Goal: Task Accomplishment & Management: Complete application form

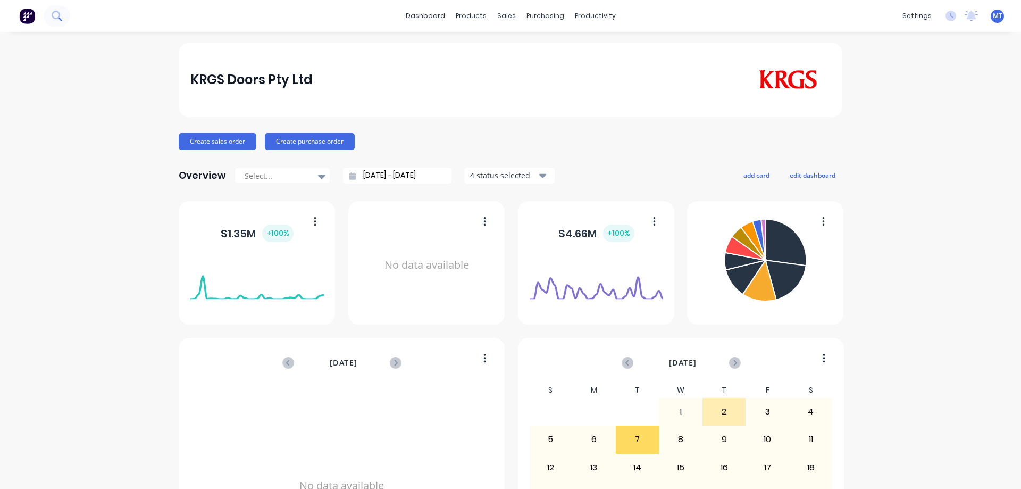
click at [48, 13] on button at bounding box center [57, 15] width 27 height 21
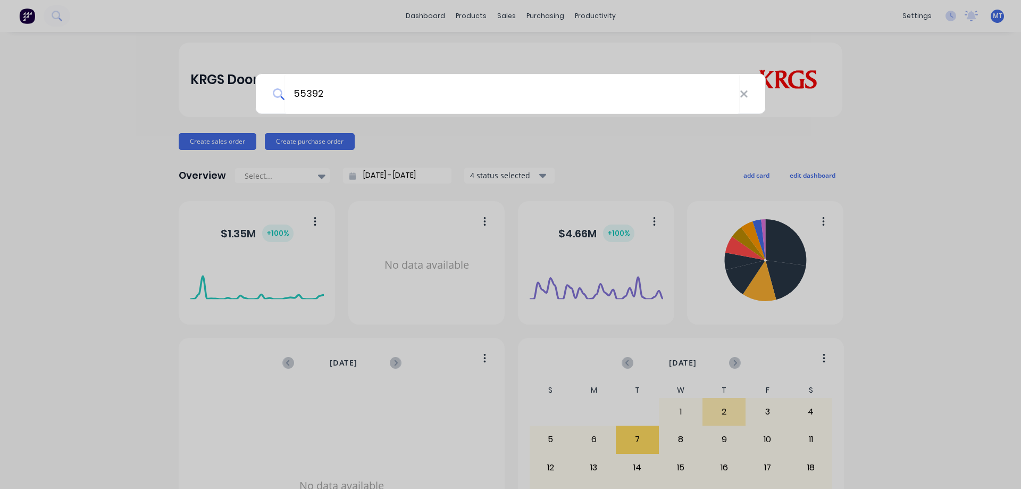
type input "55392"
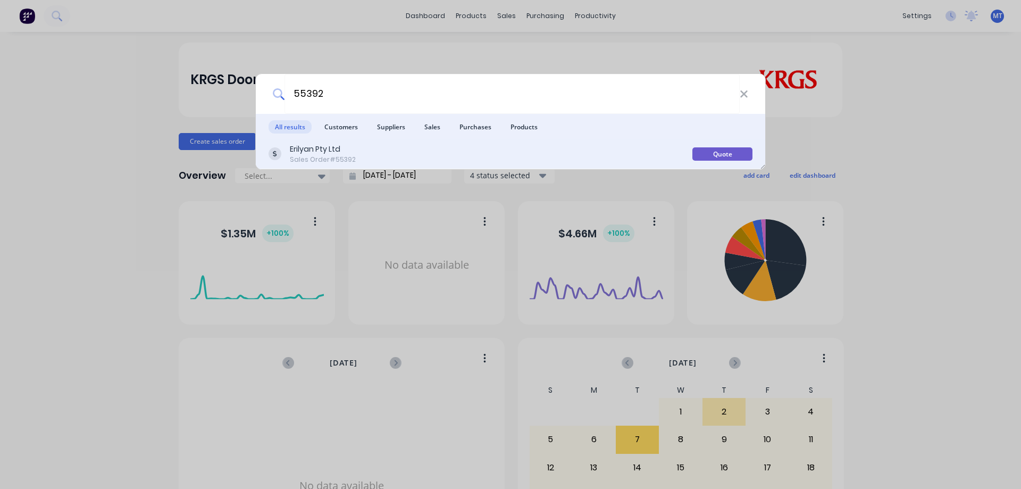
click at [416, 155] on div "Erilyan Pty Ltd Sales Order #55392" at bounding box center [481, 154] width 424 height 21
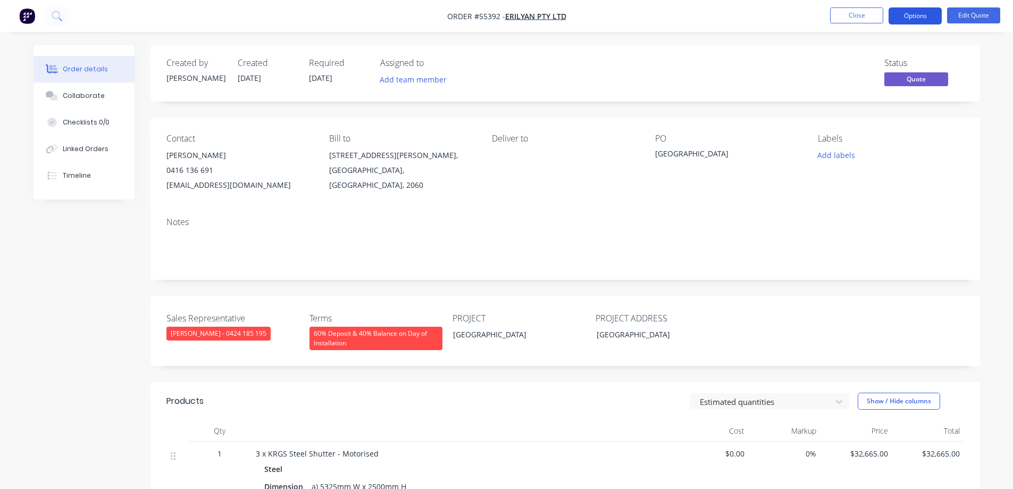
click at [916, 19] on button "Options" at bounding box center [915, 15] width 53 height 17
click at [787, 199] on div "Contact [PERSON_NAME] [PHONE_NUMBER] [EMAIL_ADDRESS][DOMAIN_NAME] Bill to [STRE…" at bounding box center [566, 163] width 830 height 91
click at [974, 14] on button "Edit Quote" at bounding box center [973, 15] width 53 height 16
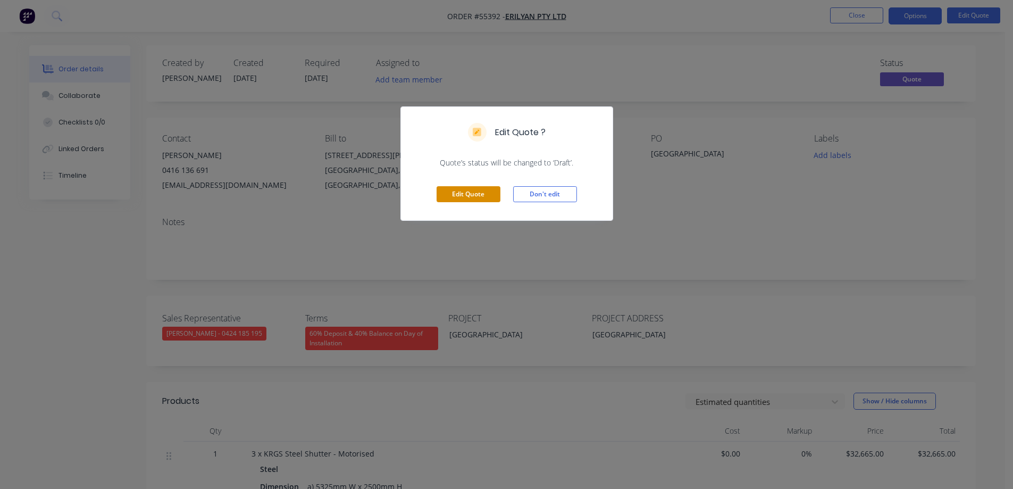
click at [461, 191] on button "Edit Quote" at bounding box center [469, 194] width 64 height 16
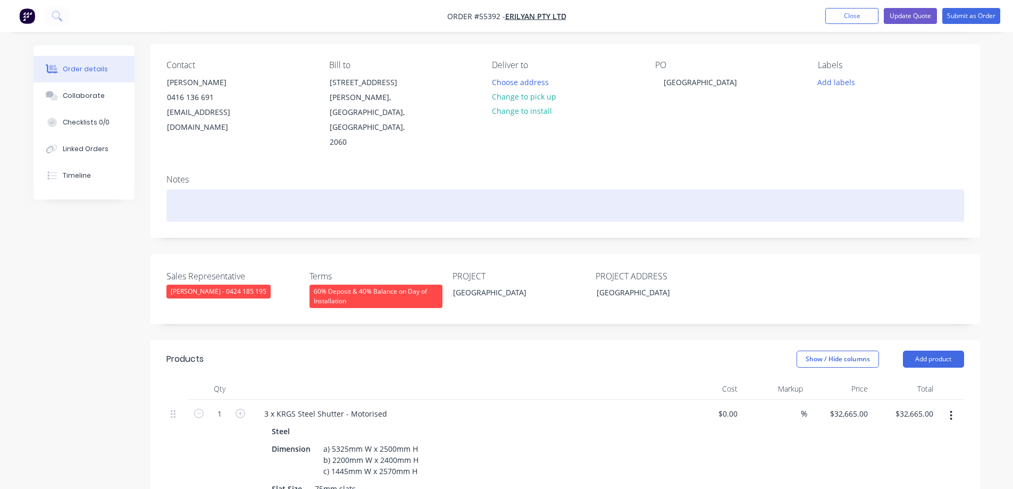
scroll to position [266, 0]
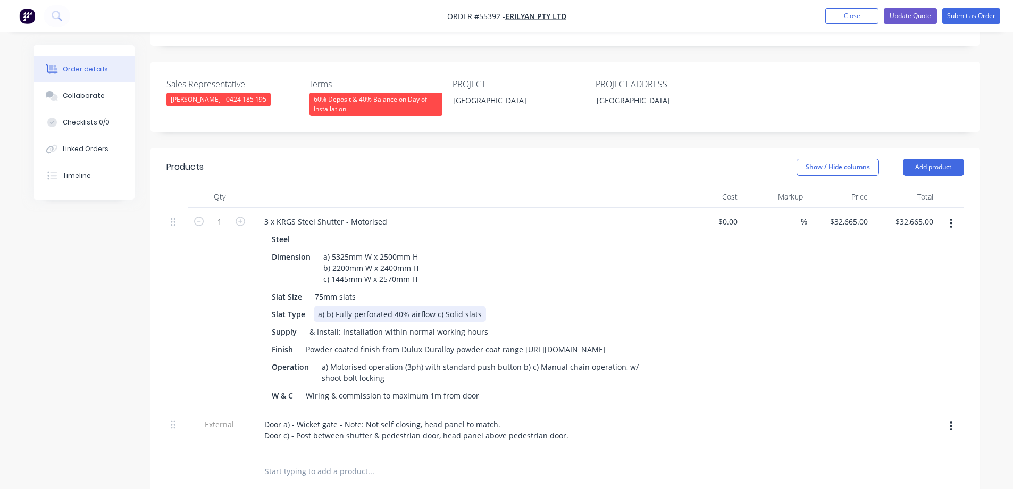
click at [325, 306] on div "a) b) Fully perforated 40% airflow c) Solid slats" at bounding box center [400, 313] width 172 height 15
drag, startPoint x: 431, startPoint y: 286, endPoint x: 325, endPoint y: 285, distance: 105.8
click at [325, 306] on div "a) b) Fully perforated 40% airflow c) Solid slats" at bounding box center [400, 313] width 172 height 15
click at [355, 324] on div "& Install: Installation within normal working hours" at bounding box center [398, 331] width 187 height 15
click at [325, 306] on div "a) b) Fully perforated 40% airflow c) Solid slats" at bounding box center [400, 313] width 172 height 15
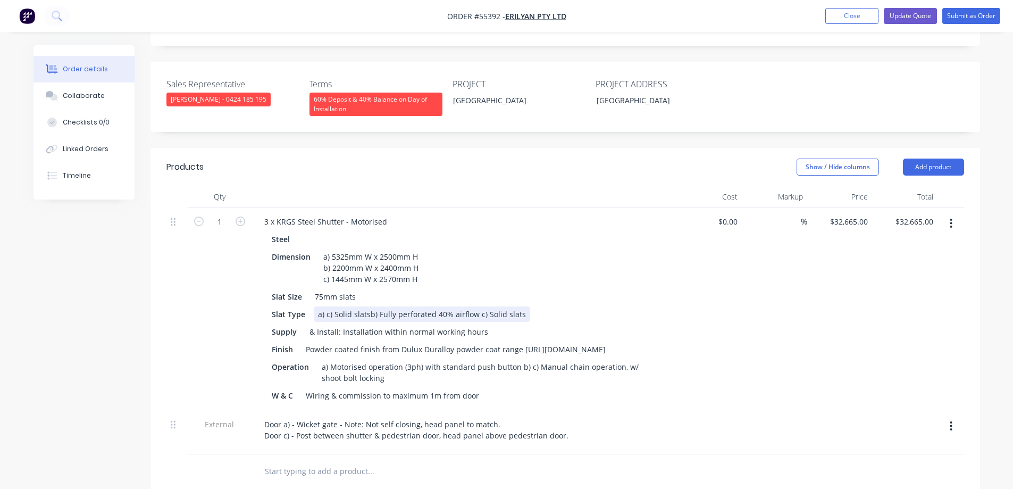
click at [420, 306] on div "a) c) Solid slats b) Fully perforated 40% airflow c) Solid slats" at bounding box center [422, 313] width 216 height 15
drag, startPoint x: 422, startPoint y: 297, endPoint x: 527, endPoint y: 297, distance: 105.3
click at [527, 306] on div "Slat Type a) c) Solid slats b) Fully perforated 40% airflow c) Solid slats" at bounding box center [462, 313] width 389 height 15
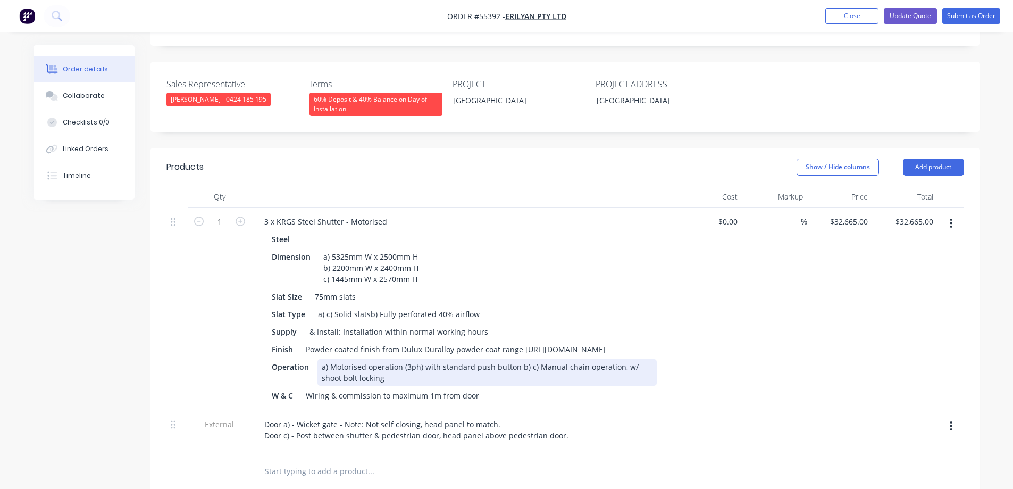
click at [518, 359] on div "a) Motorised operation (3ph) with standard push button b) c) Manual chain opera…" at bounding box center [487, 372] width 339 height 27
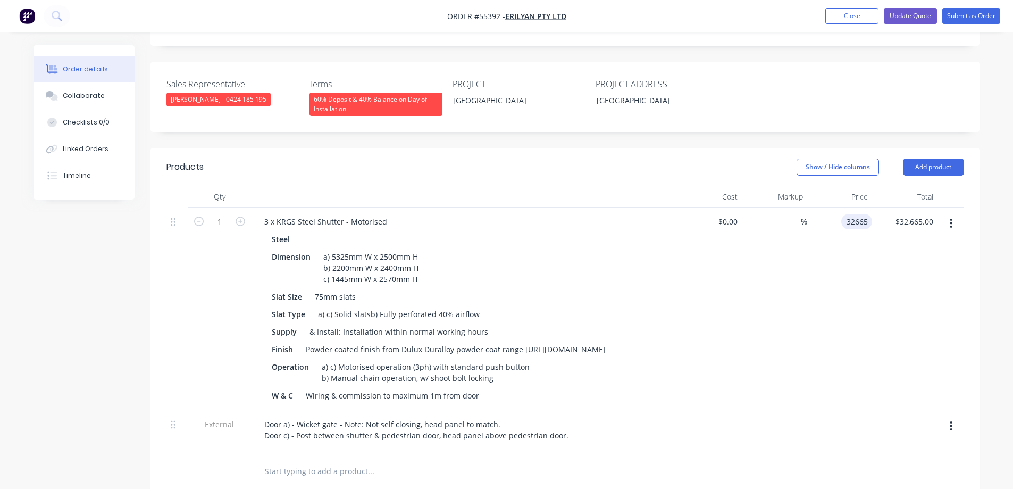
click at [846, 214] on div "32665 32665" at bounding box center [859, 221] width 27 height 15
type input "$34,115.00"
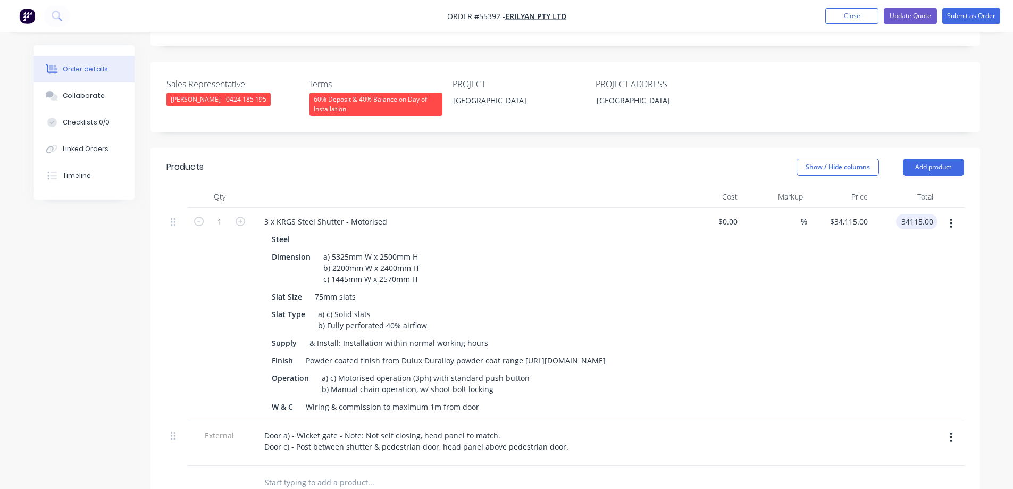
type input "$34,115.00"
click at [838, 255] on div "$34,115.00 $34,115.00" at bounding box center [839, 314] width 65 height 214
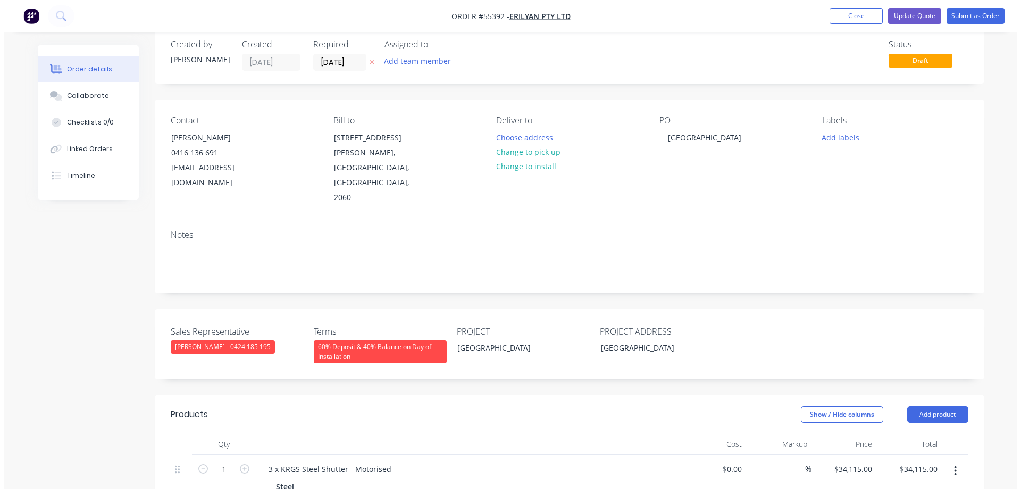
scroll to position [0, 0]
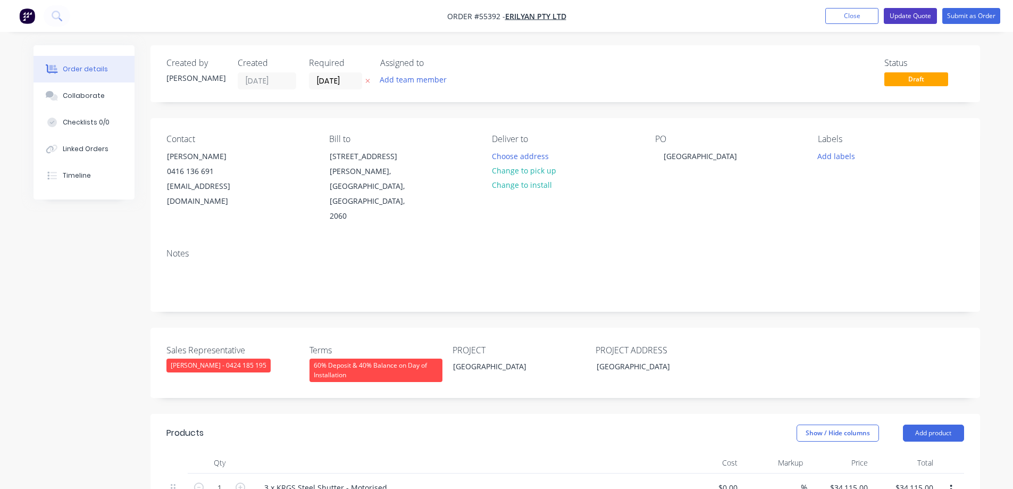
click at [907, 13] on button "Update Quote" at bounding box center [910, 16] width 53 height 16
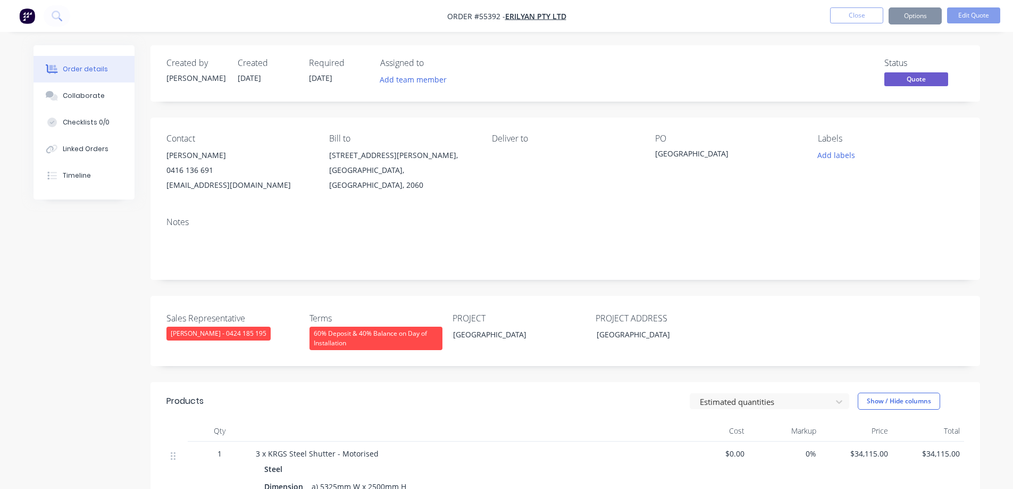
click at [910, 21] on button "Options" at bounding box center [915, 15] width 53 height 17
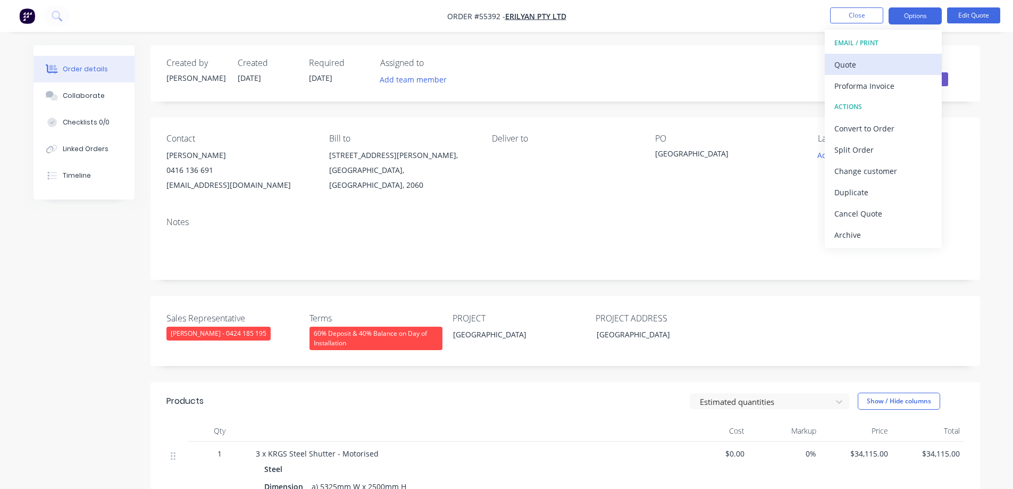
click at [879, 63] on div "Quote" at bounding box center [883, 64] width 98 height 15
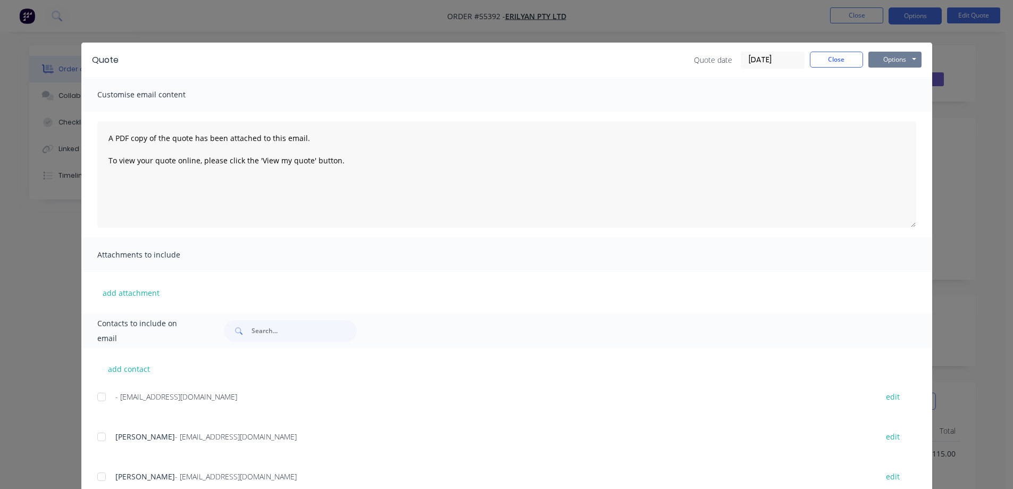
click at [907, 62] on button "Options" at bounding box center [894, 60] width 53 height 16
click at [892, 98] on button "Print" at bounding box center [902, 96] width 68 height 18
click at [474, 9] on div "Quote Quote date [DATE] Close Options Preview Print Email Customise email conte…" at bounding box center [506, 244] width 1013 height 489
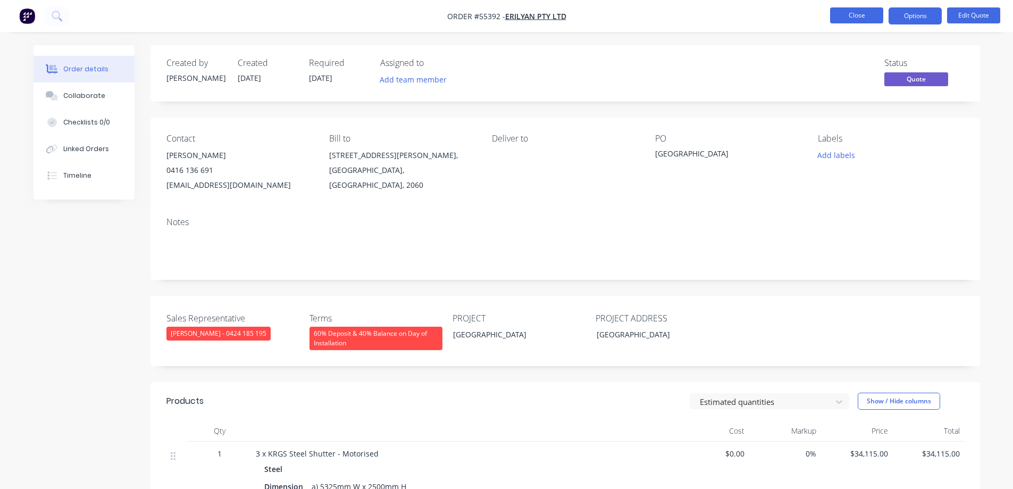
click at [869, 10] on button "Close" at bounding box center [856, 15] width 53 height 16
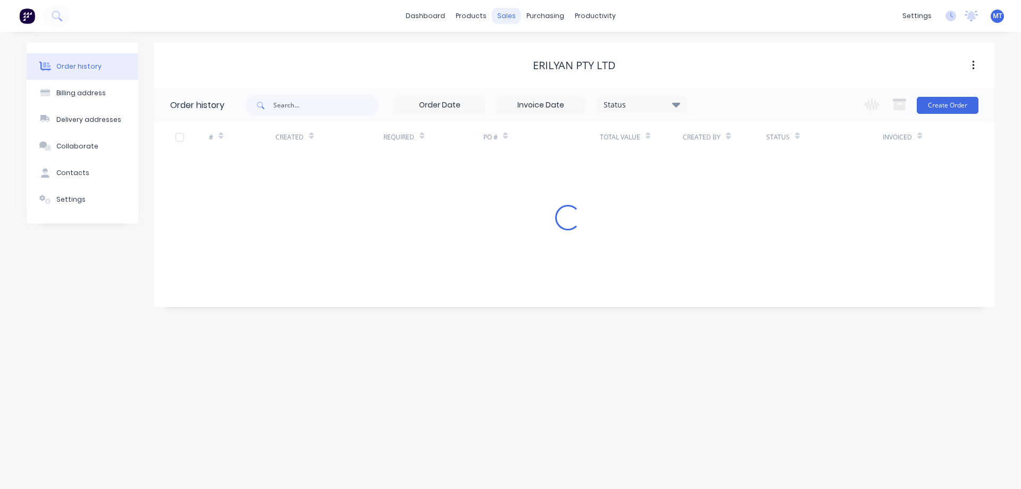
click at [500, 13] on div "sales" at bounding box center [506, 16] width 29 height 16
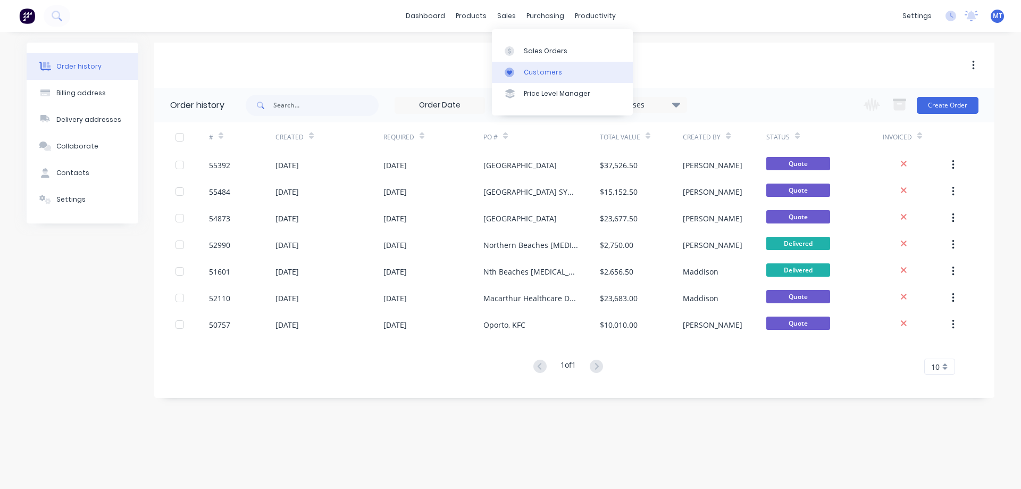
click at [517, 74] on div at bounding box center [513, 73] width 16 height 10
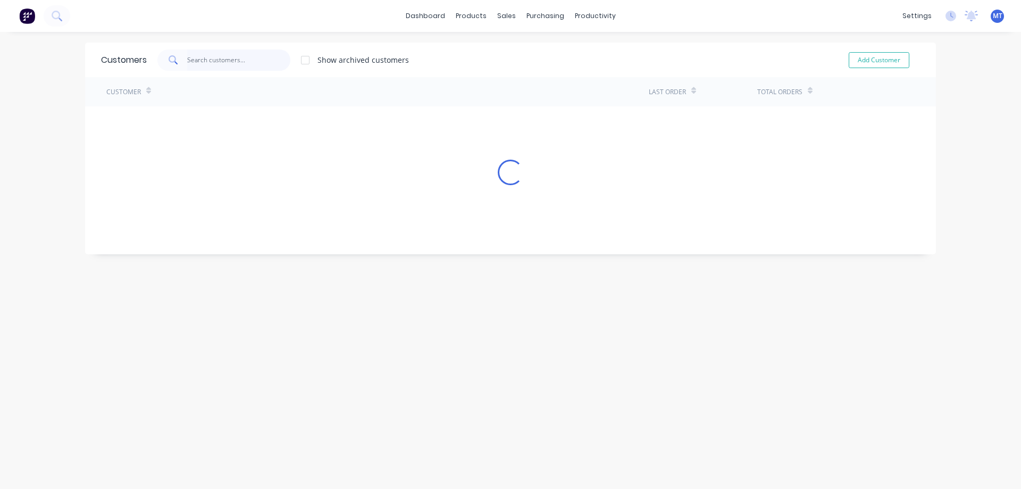
drag, startPoint x: 240, startPoint y: 61, endPoint x: 193, endPoint y: 435, distance: 376.9
click at [240, 61] on input "text" at bounding box center [239, 59] width 104 height 21
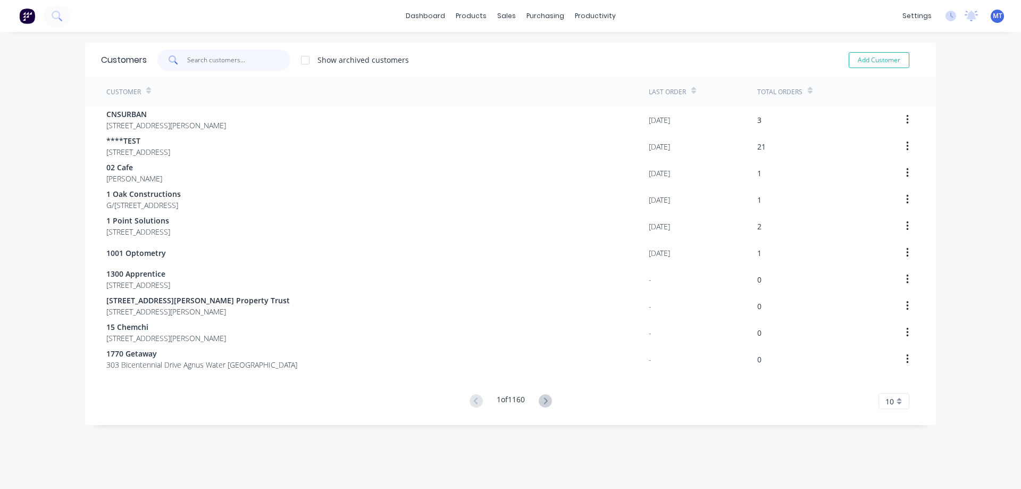
click at [221, 63] on input "text" at bounding box center [239, 59] width 104 height 21
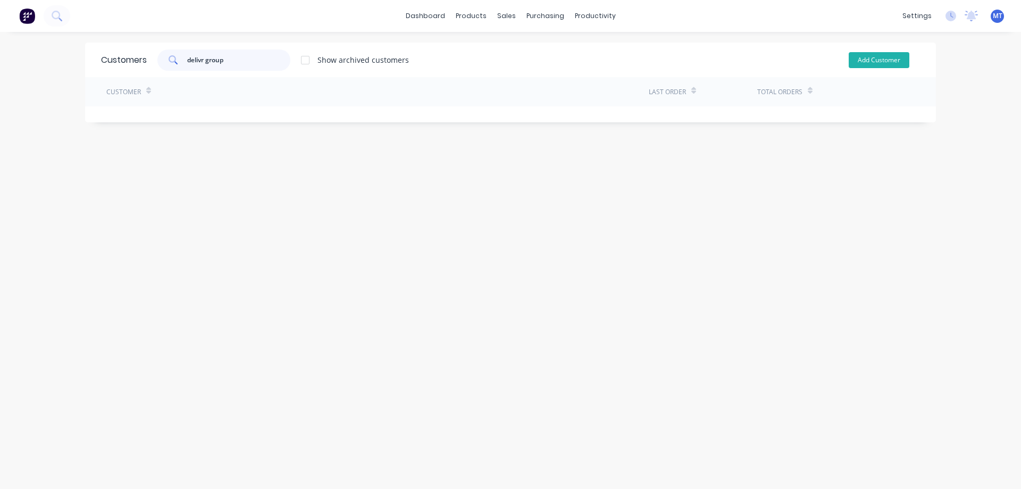
type input "delivr group"
click at [861, 61] on button "Add Customer" at bounding box center [879, 60] width 61 height 16
select select "AU"
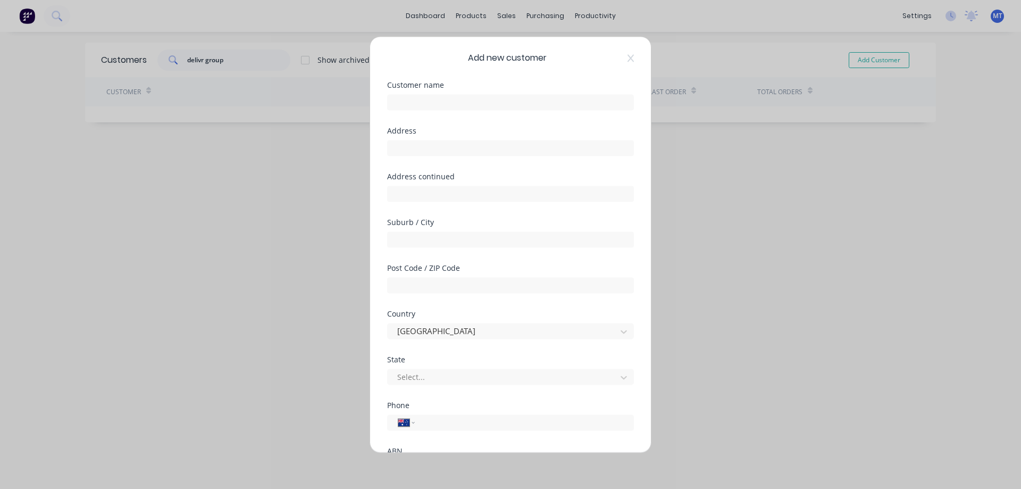
click at [444, 91] on div at bounding box center [510, 100] width 247 height 19
click at [442, 99] on input "text" at bounding box center [510, 102] width 247 height 16
type input "Delivr Group"
type input "[STREET_ADDRESS][PERSON_NAME],"
type input "[GEOGRAPHIC_DATA]"
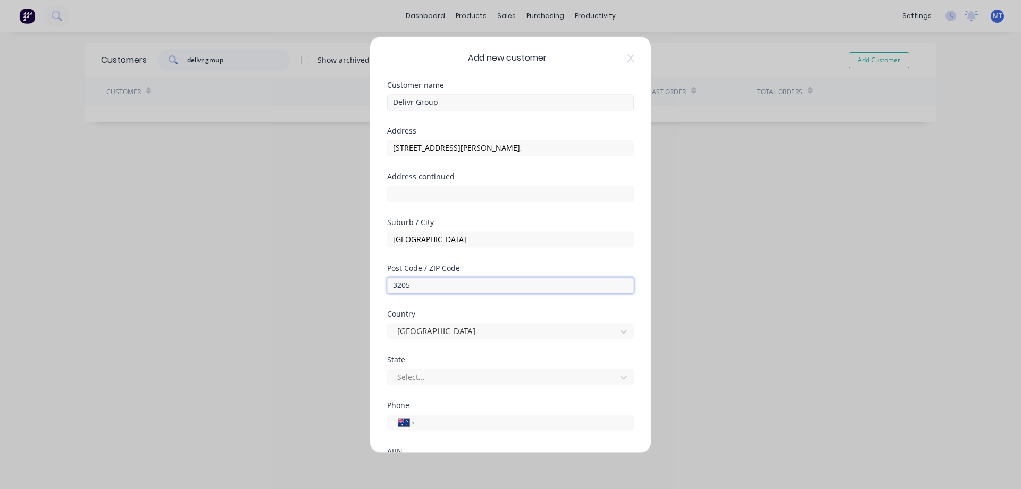
type input "3205"
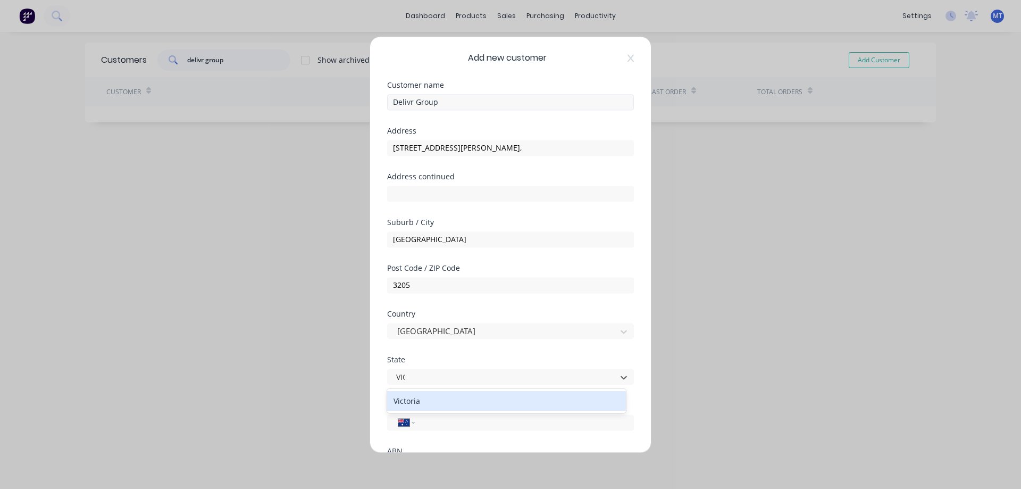
type input "VICT"
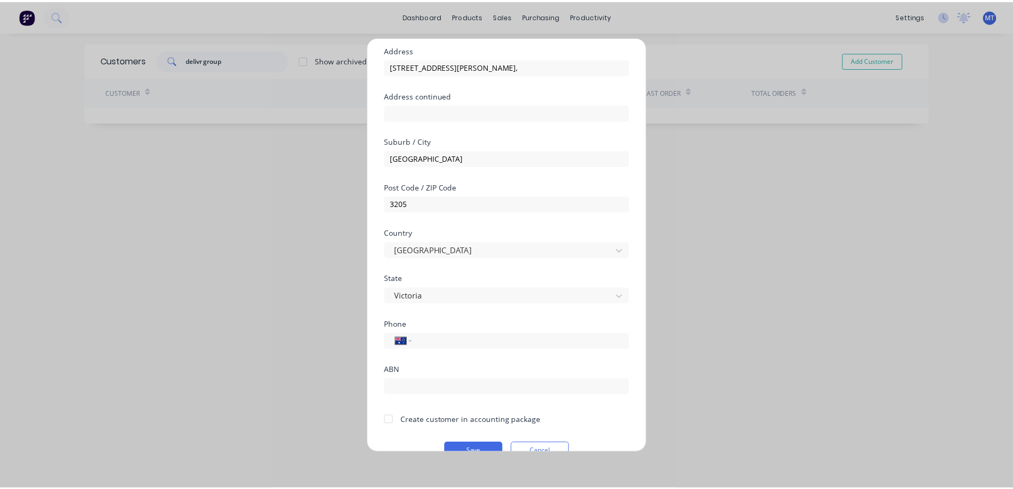
scroll to position [104, 0]
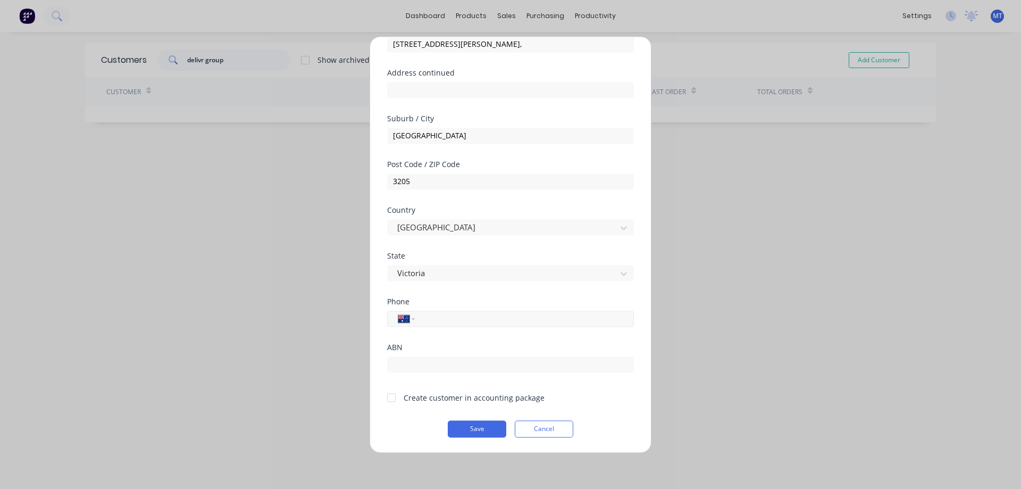
click at [464, 316] on input "tel" at bounding box center [522, 318] width 201 height 12
type input "0447 157 806"
click at [387, 399] on div at bounding box center [391, 397] width 21 height 21
click at [492, 432] on button "Save" at bounding box center [477, 428] width 59 height 17
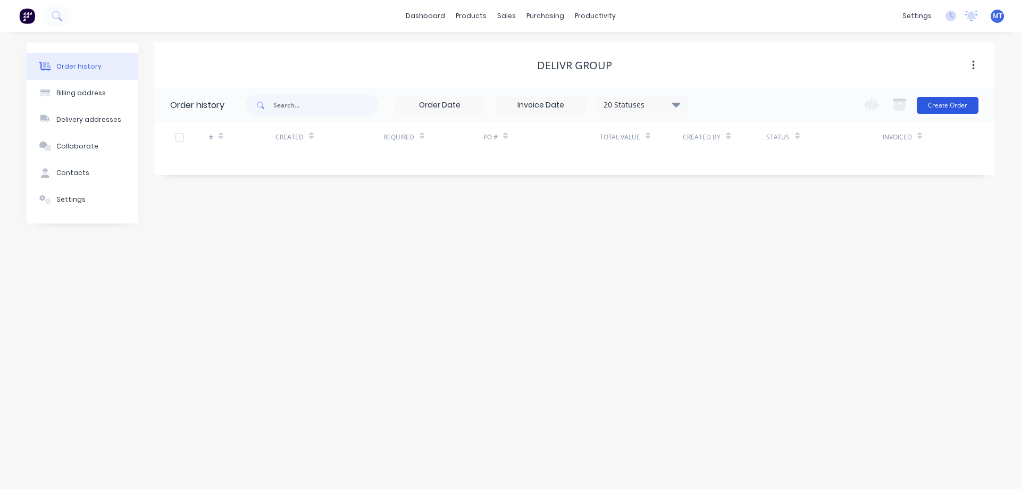
click at [958, 107] on button "Create Order" at bounding box center [948, 105] width 62 height 17
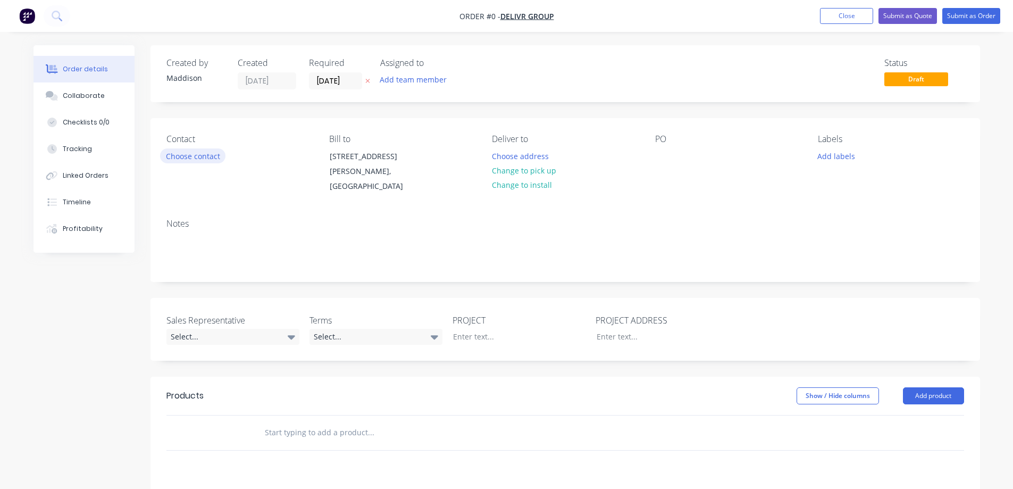
click at [202, 158] on button "Choose contact" at bounding box center [192, 155] width 65 height 14
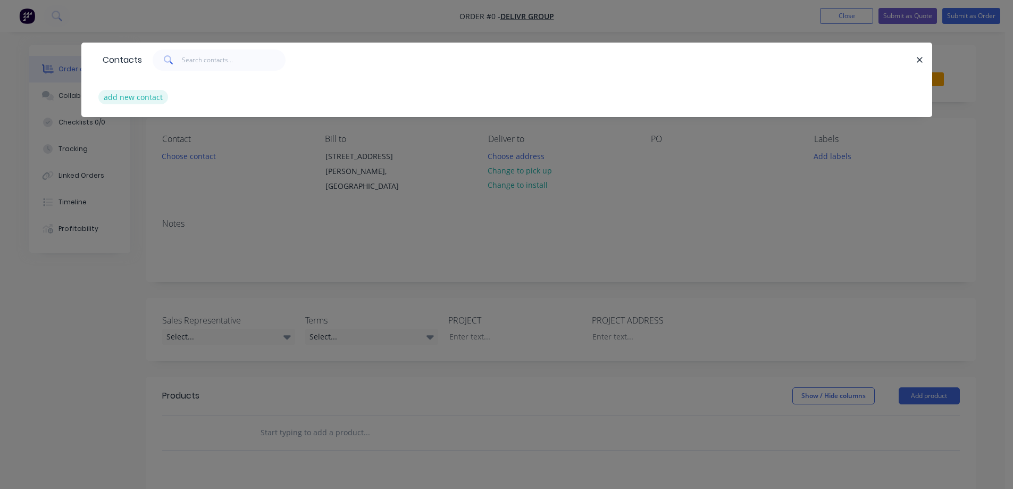
click at [130, 99] on button "add new contact" at bounding box center [133, 97] width 70 height 14
select select "AU"
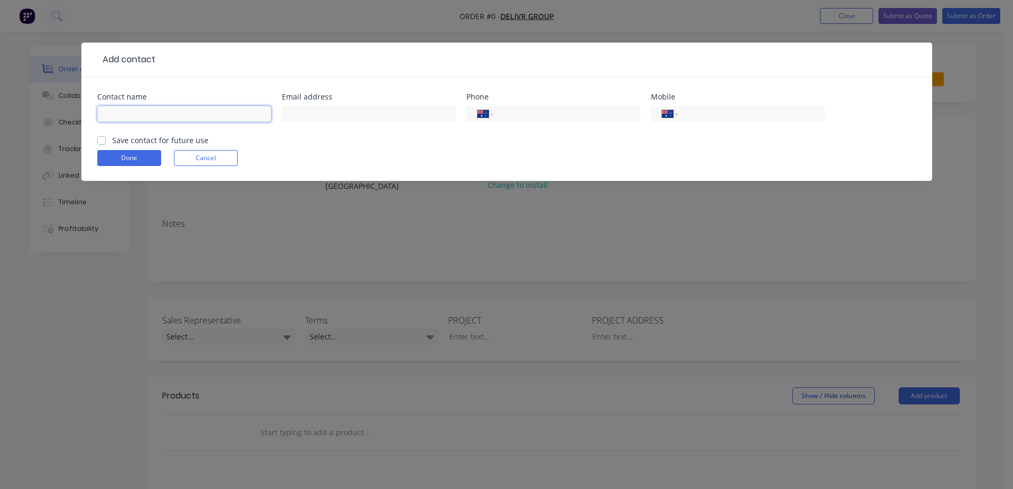
click at [166, 113] on input "text" at bounding box center [184, 114] width 174 height 16
type input "m"
type input "[PERSON_NAME]"
type input "[PERSON_NAME][EMAIL_ADDRESS][DOMAIN_NAME]"
type input "0447 157 806"
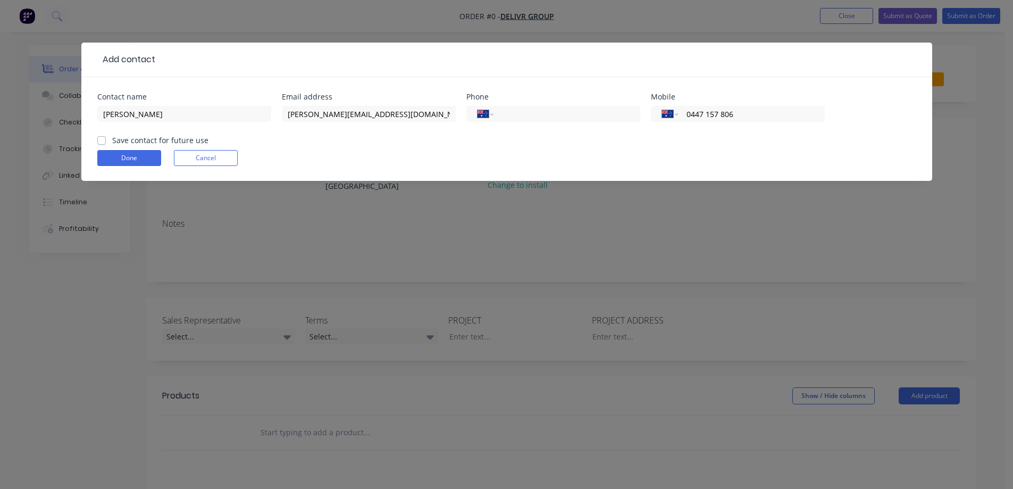
click at [135, 144] on label "Save contact for future use" at bounding box center [160, 140] width 96 height 11
click at [106, 144] on input "Save contact for future use" at bounding box center [101, 140] width 9 height 10
checkbox input "true"
click at [137, 153] on button "Done" at bounding box center [129, 158] width 64 height 16
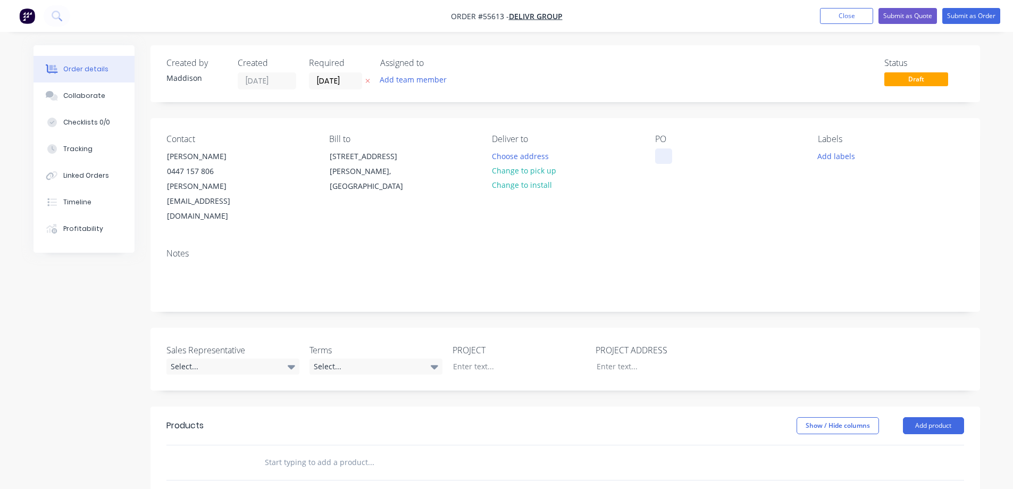
click at [659, 154] on div at bounding box center [663, 155] width 17 height 15
click at [667, 155] on div at bounding box center [663, 155] width 17 height 15
click at [500, 153] on button "Choose address" at bounding box center [520, 155] width 68 height 14
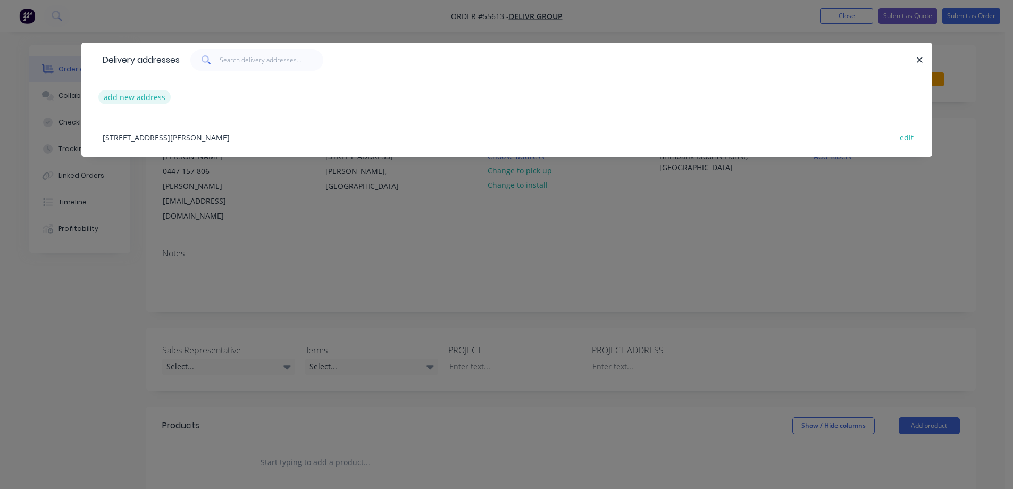
click at [148, 99] on button "add new address" at bounding box center [134, 97] width 73 height 14
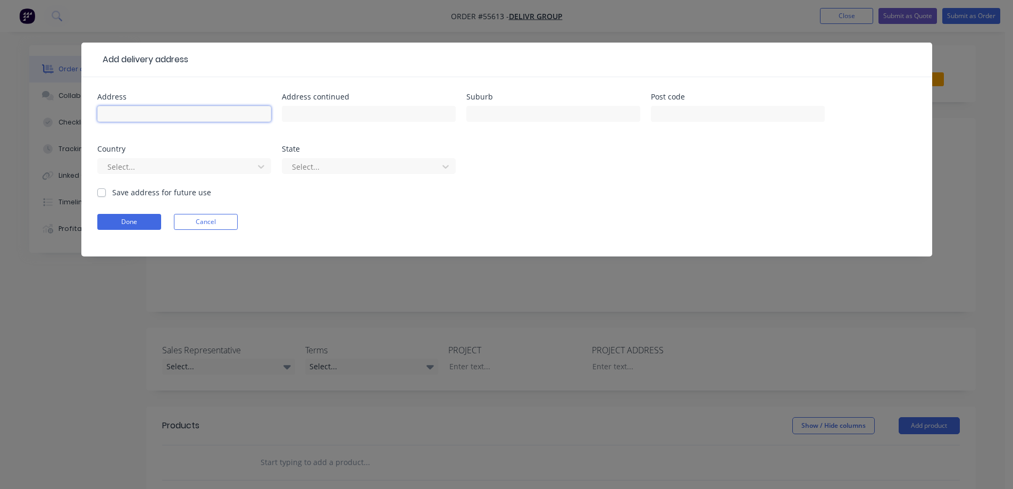
click at [158, 118] on input "text" at bounding box center [184, 114] width 174 height 16
type input "Brimbank Blooms Florist"
type input "Cnr Neale & Station Rds,"
type input "F"
type input "[GEOGRAPHIC_DATA]"
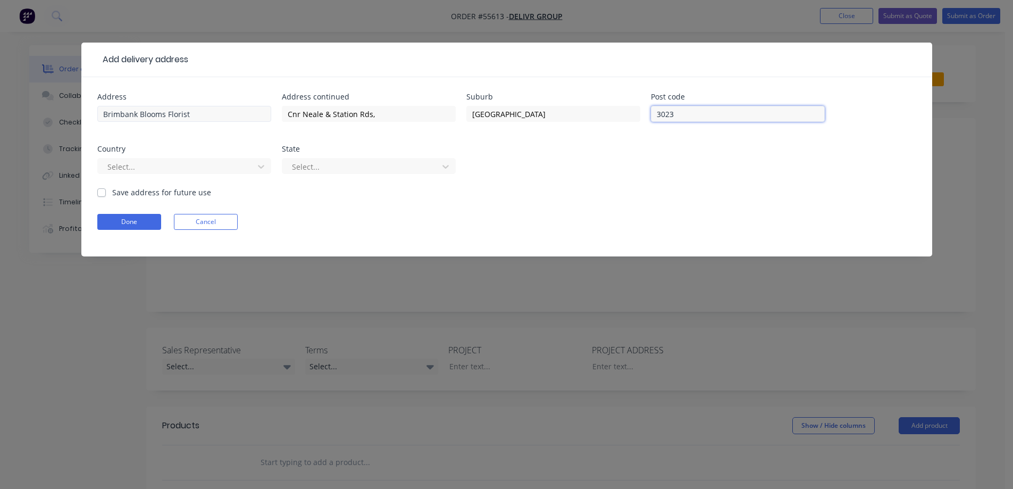
type input "3023"
type input "aus"
type input "vic"
click at [112, 190] on label "Save address for future use" at bounding box center [161, 192] width 99 height 11
click at [104, 190] on input "Save address for future use" at bounding box center [101, 192] width 9 height 10
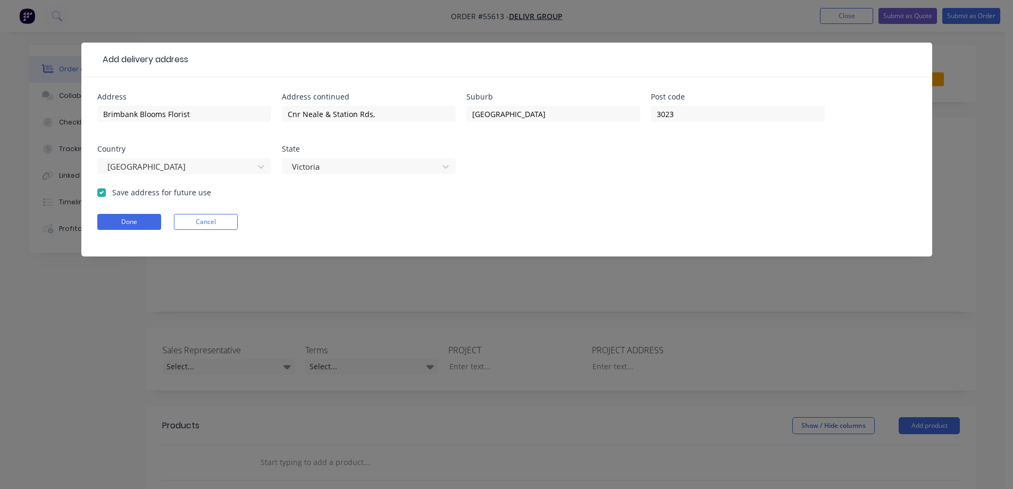
checkbox input "true"
click at [106, 218] on button "Done" at bounding box center [129, 222] width 64 height 16
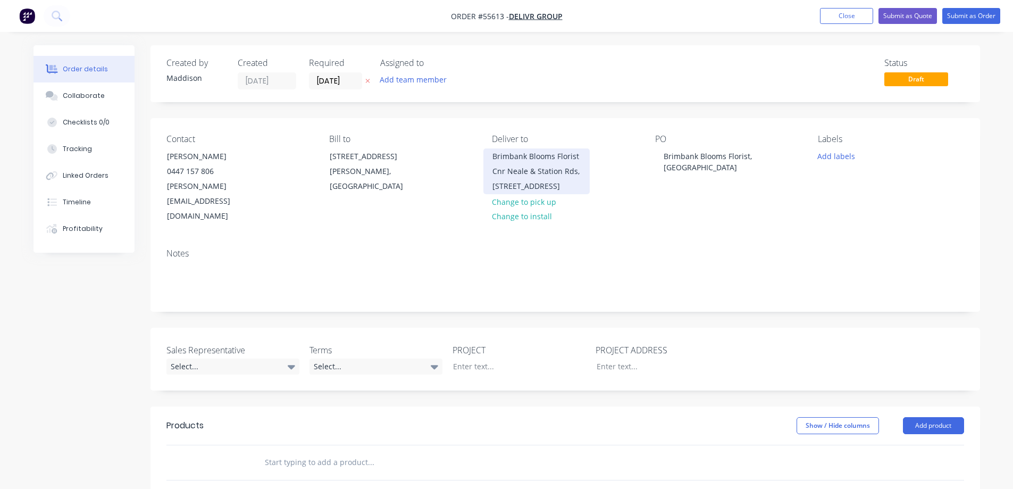
drag, startPoint x: 582, startPoint y: 192, endPoint x: 487, endPoint y: 151, distance: 104.3
click at [487, 151] on div "Brimbank Blooms Florist Cnr Neale & [GEOGRAPHIC_DATA], [GEOGRAPHIC_DATA]" at bounding box center [536, 171] width 106 height 46
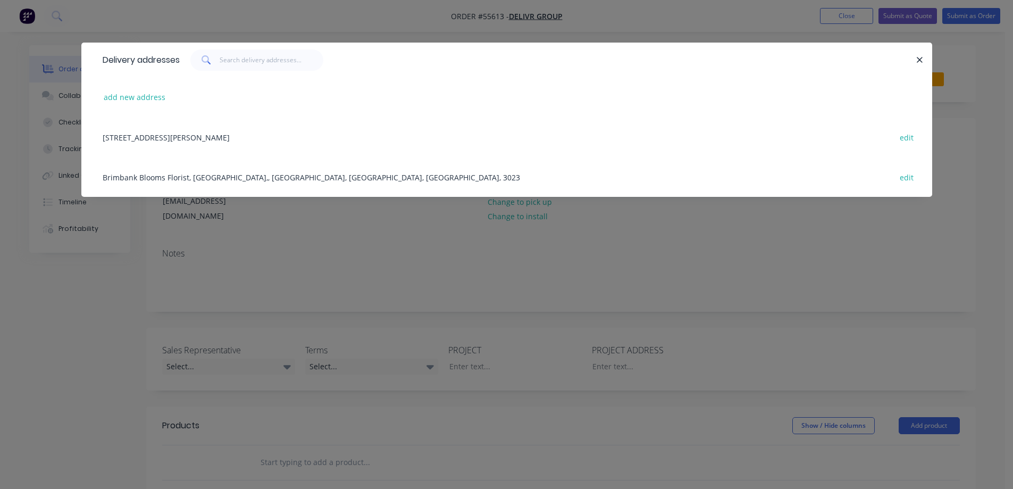
copy div "Brimbank Blooms Florist Cnr Neale & [GEOGRAPHIC_DATA], [GEOGRAPHIC_DATA]"
click at [615, 335] on div "Delivery addresses add new address [STREET_ADDRESS][PERSON_NAME] edit Brimbank …" at bounding box center [506, 244] width 1013 height 489
click at [615, 358] on div at bounding box center [650, 365] width 133 height 15
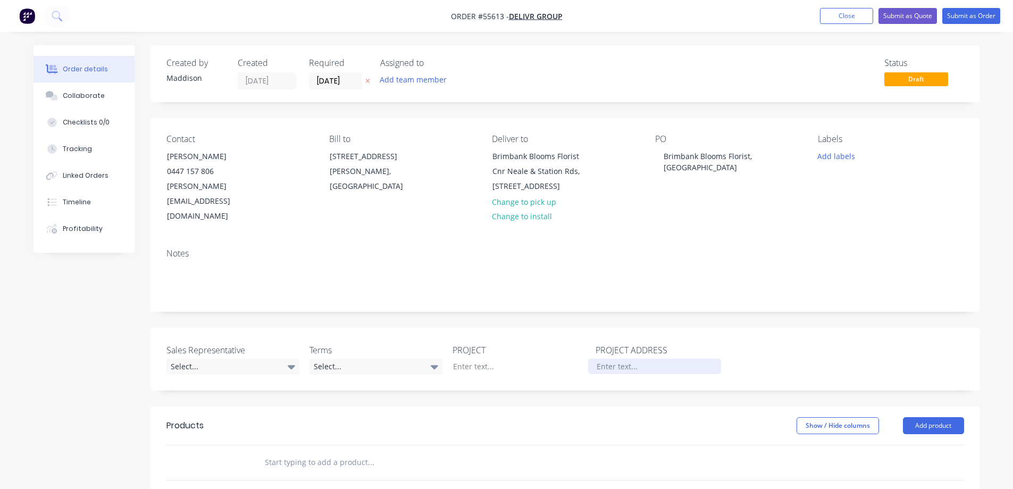
paste div
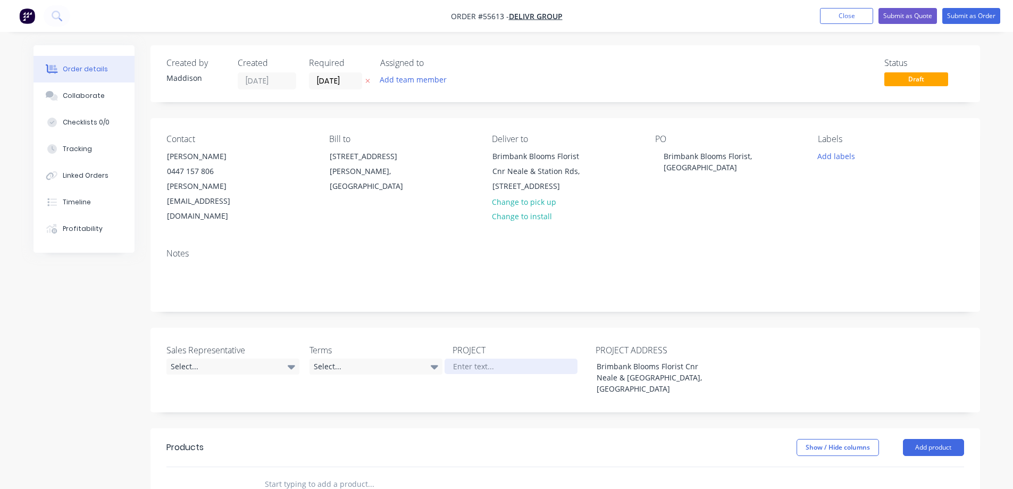
click at [472, 358] on div at bounding box center [511, 365] width 133 height 15
drag, startPoint x: 699, startPoint y: 163, endPoint x: 643, endPoint y: 149, distance: 57.5
click at [643, 149] on div "Contact [PERSON_NAME] 0447 157 806 [EMAIL_ADDRESS][DOMAIN_NAME] Bill to [STREET…" at bounding box center [566, 179] width 830 height 122
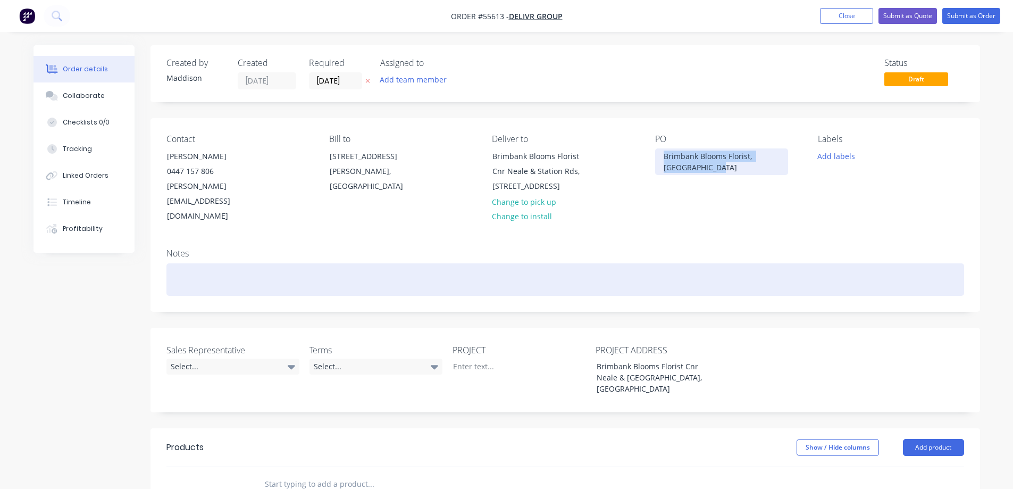
copy div "Brimbank Blooms Florist, [GEOGRAPHIC_DATA]"
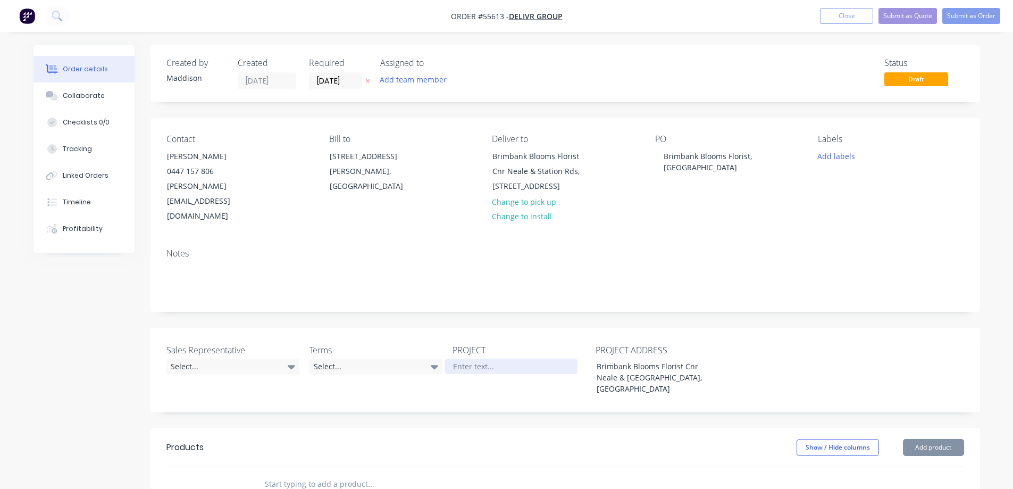
click at [483, 358] on div at bounding box center [511, 365] width 133 height 15
paste div
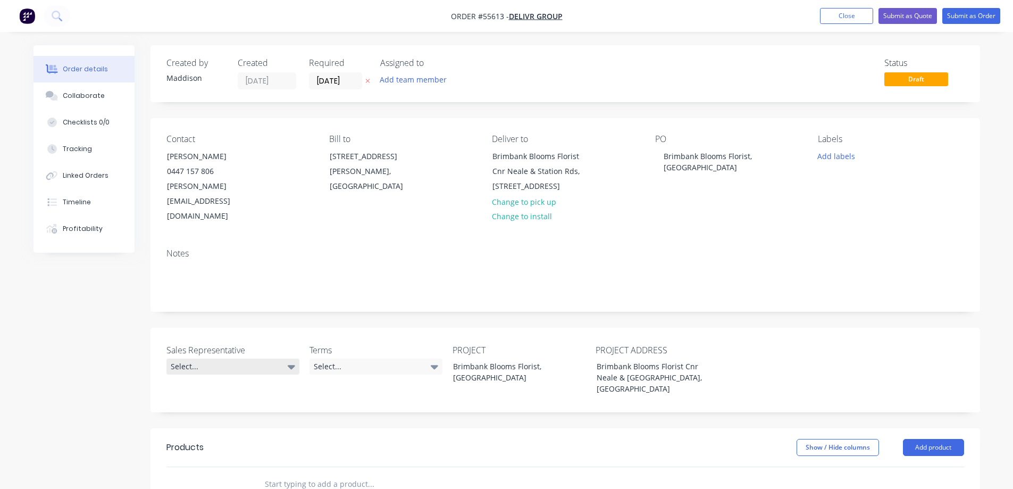
click at [272, 358] on div "Select..." at bounding box center [232, 366] width 133 height 16
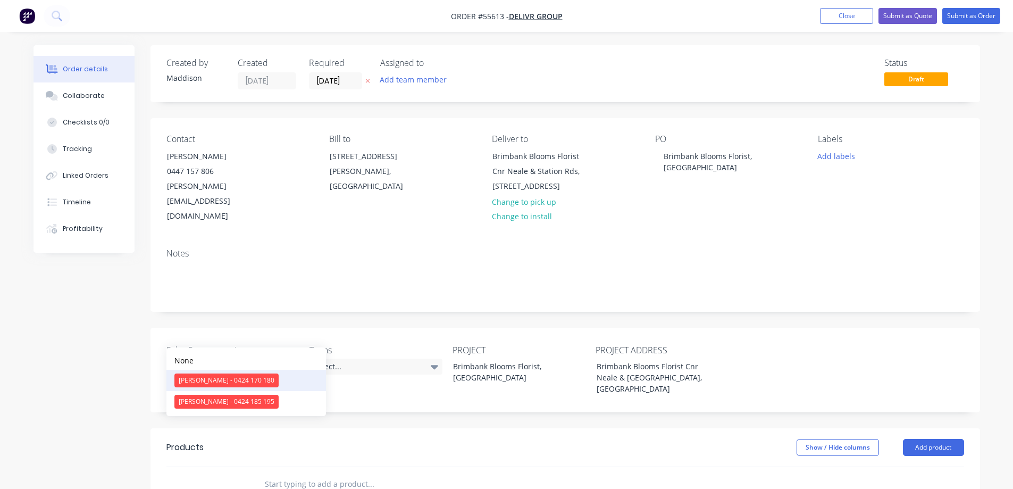
click at [202, 375] on div "[PERSON_NAME] - 0424 170 180" at bounding box center [226, 380] width 104 height 14
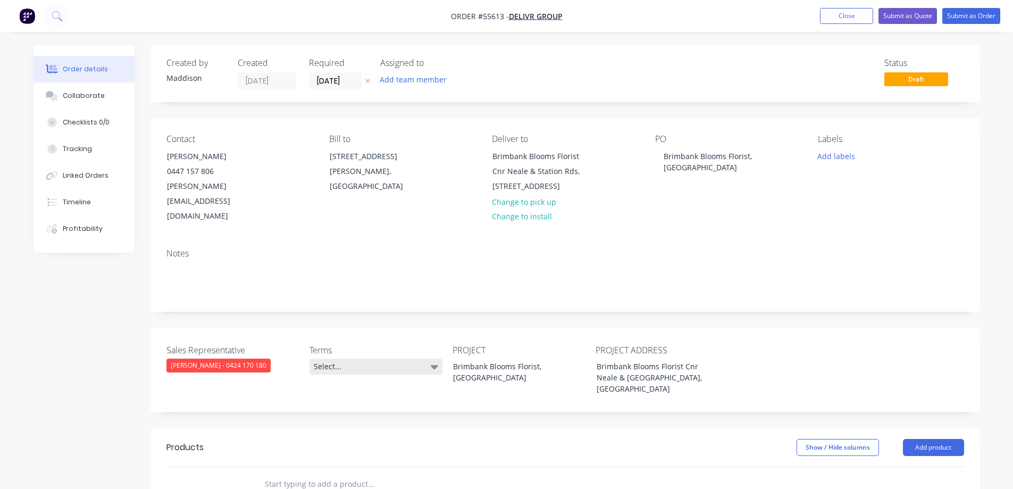
click at [351, 358] on div "Select..." at bounding box center [376, 366] width 133 height 16
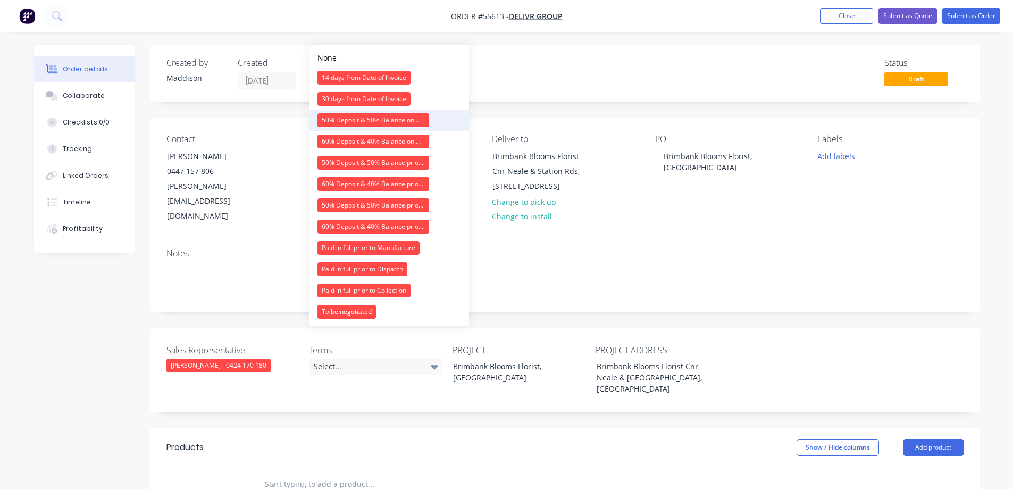
click at [346, 118] on div "50% Deposit & 50% Balance on Day of Installation" at bounding box center [374, 120] width 112 height 14
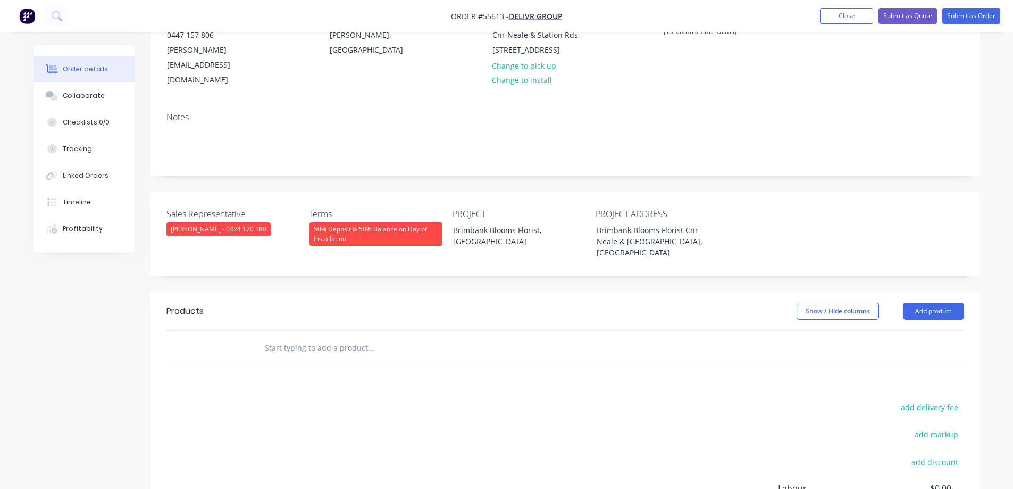
scroll to position [213, 0]
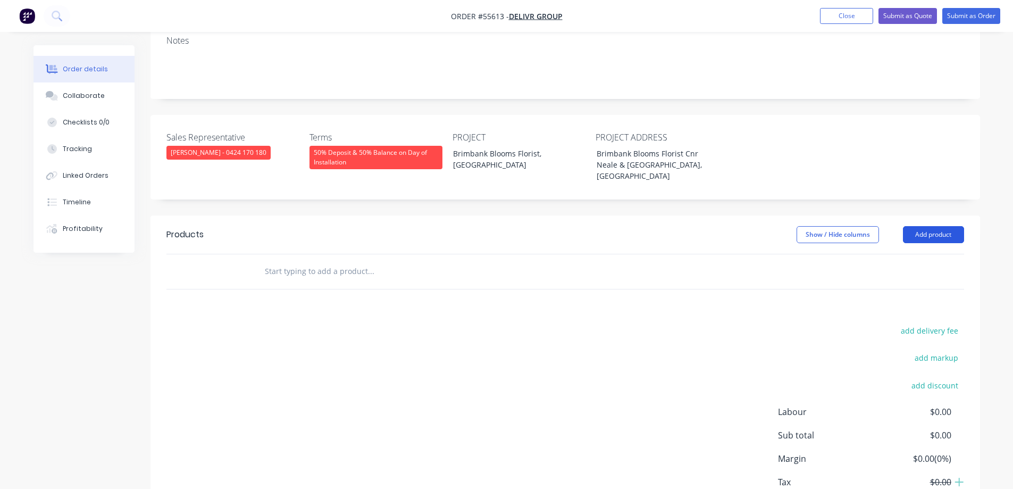
click at [933, 226] on button "Add product" at bounding box center [933, 234] width 61 height 17
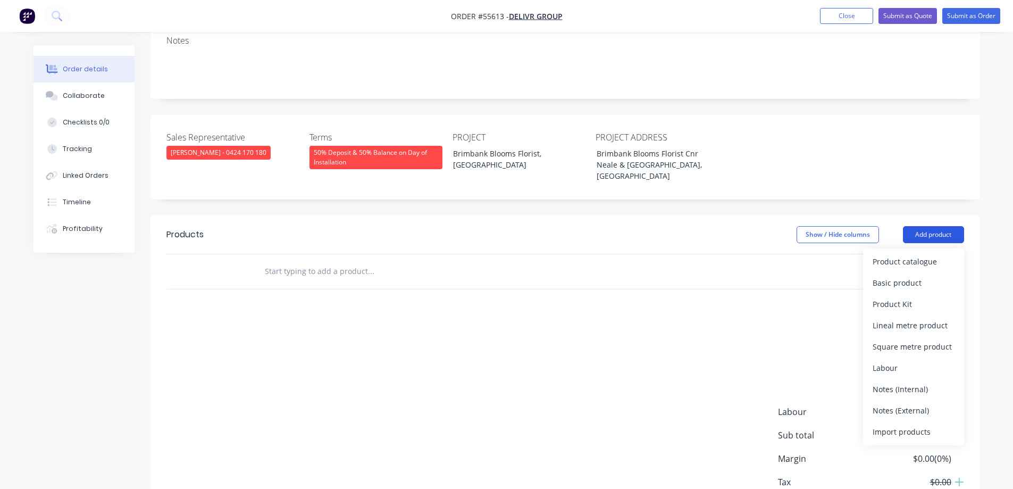
click at [933, 226] on button "Add product" at bounding box center [933, 234] width 61 height 17
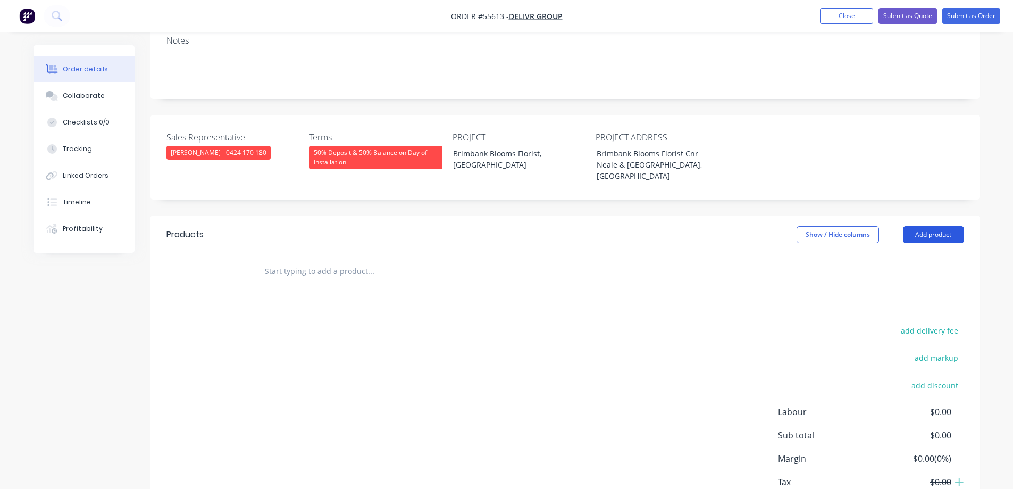
click at [933, 226] on button "Add product" at bounding box center [933, 234] width 61 height 17
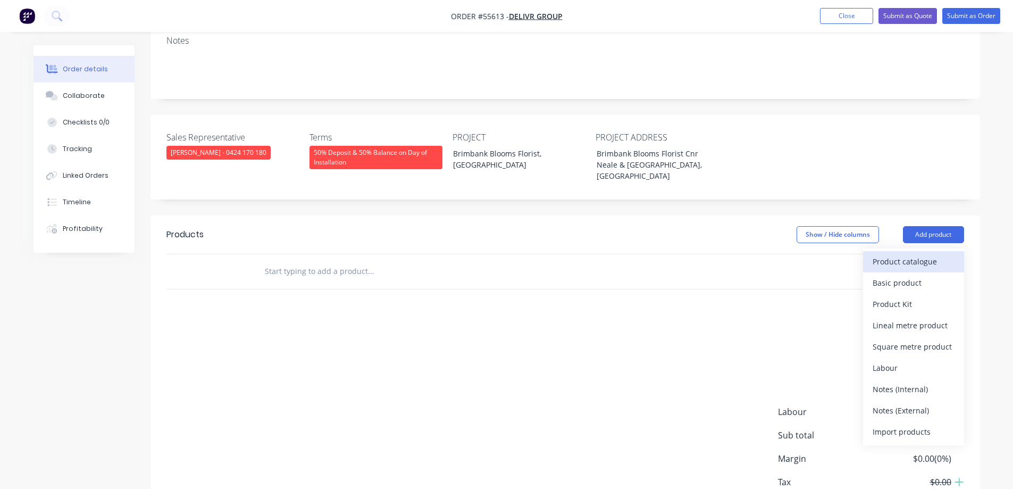
click at [919, 254] on div "Product catalogue" at bounding box center [914, 261] width 82 height 15
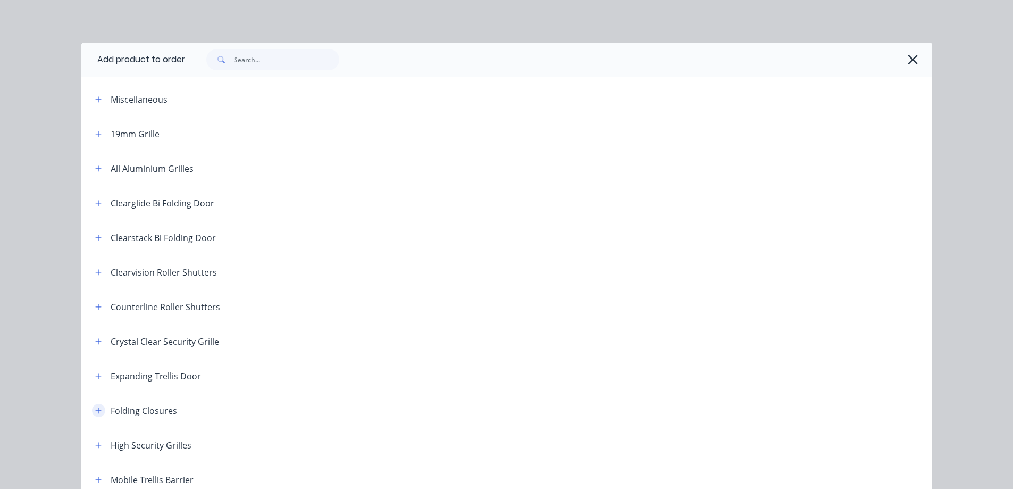
click at [95, 411] on icon "button" at bounding box center [98, 410] width 6 height 6
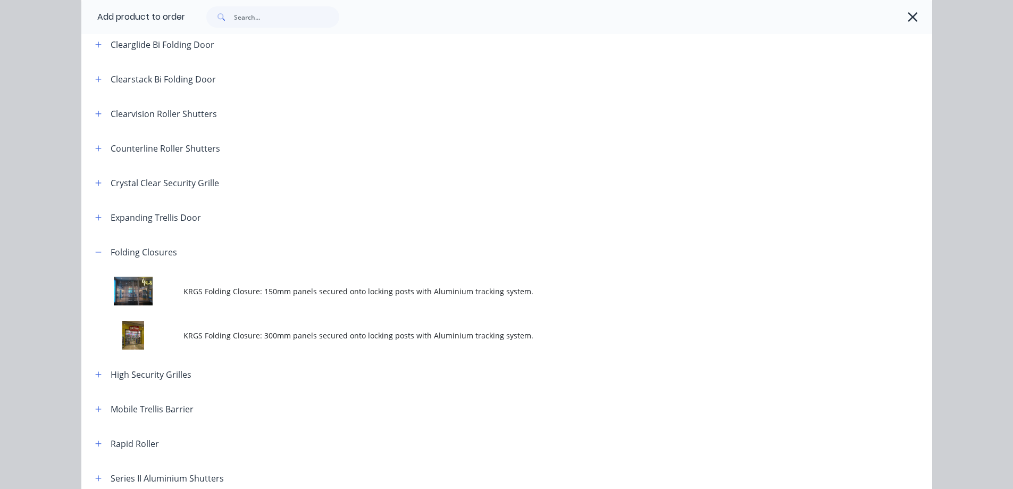
scroll to position [266, 0]
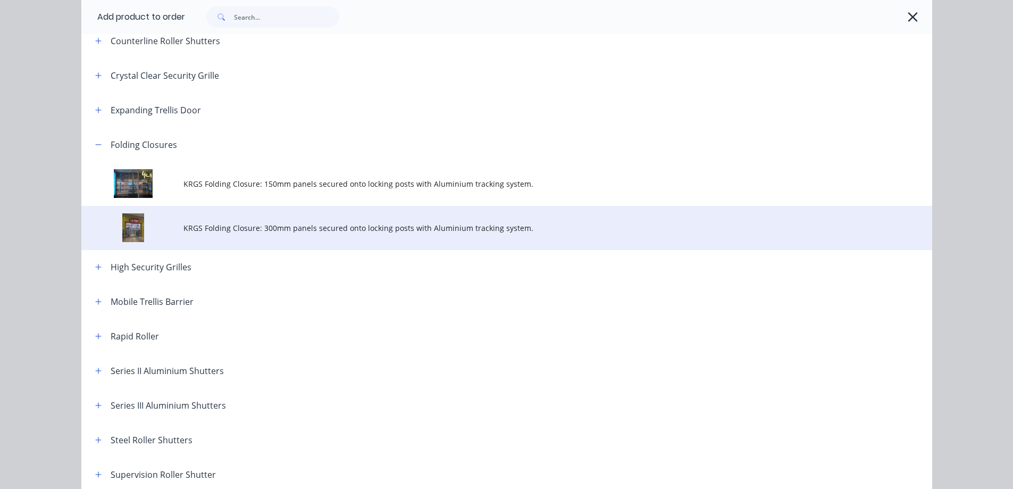
click at [277, 224] on span "KRGS Folding Closure: 300mm panels secured onto locking posts with Aluminium tr…" at bounding box center [482, 227] width 599 height 11
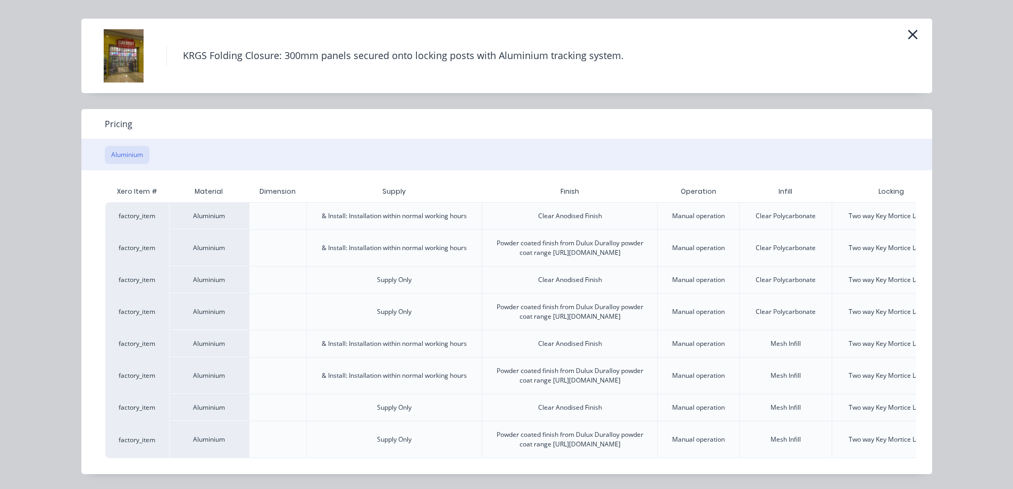
scroll to position [0, 93]
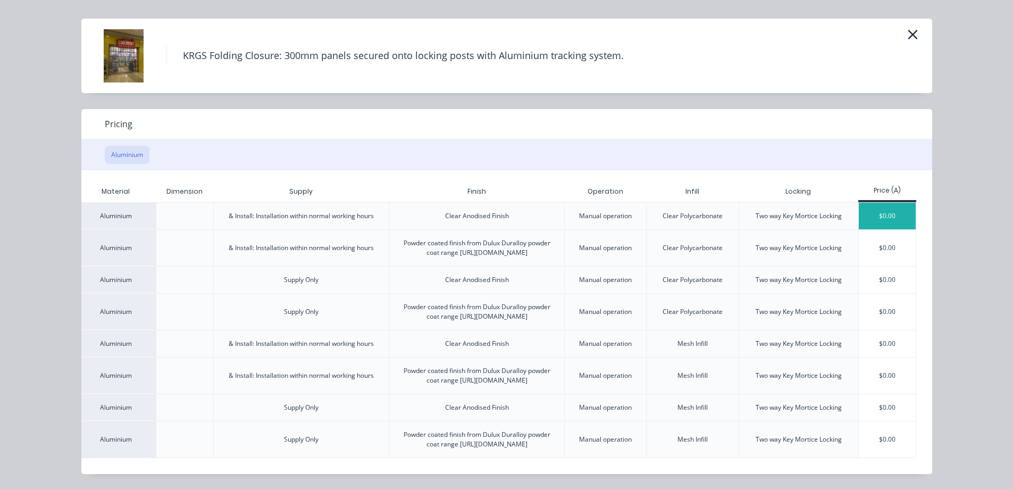
click at [889, 203] on div "$0.00" at bounding box center [887, 216] width 57 height 27
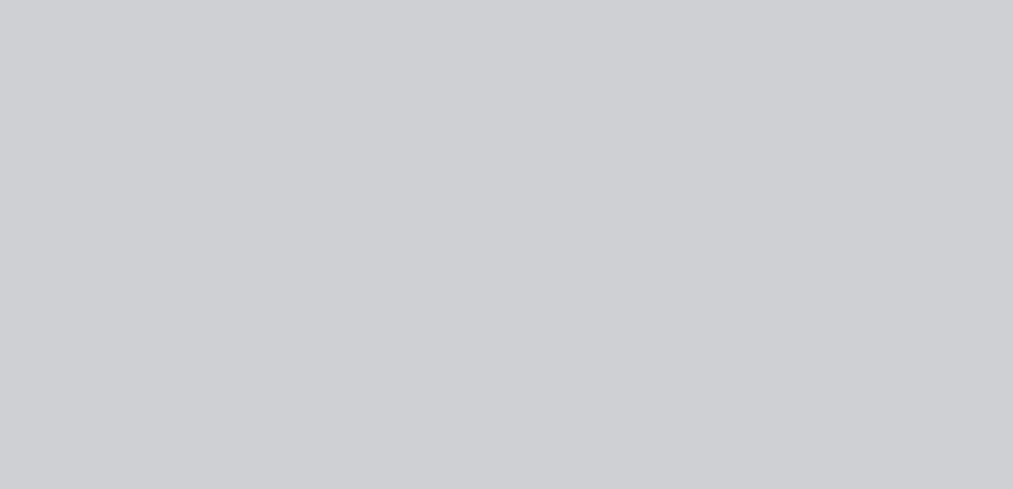
scroll to position [0, 0]
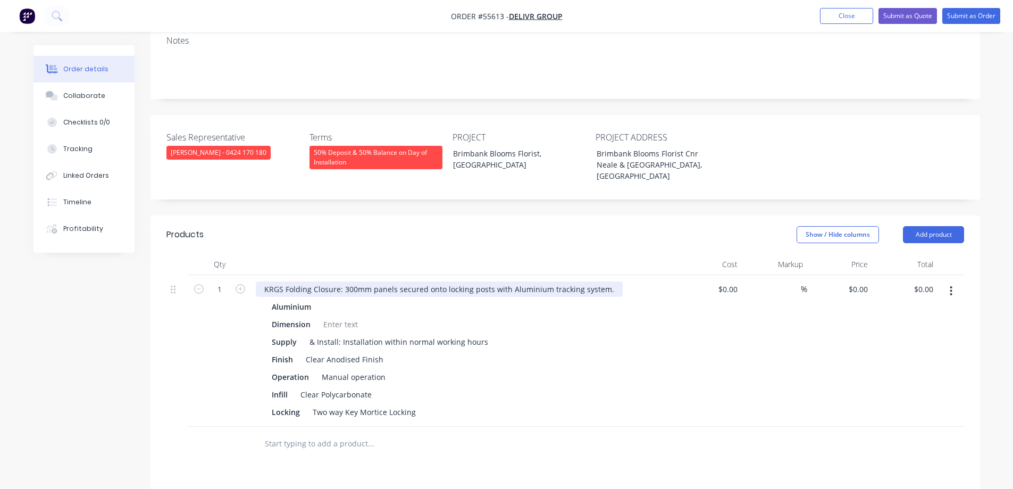
click at [264, 281] on div "KRGS Folding Closure: 300mm panels secured onto locking posts with Aluminium tr…" at bounding box center [439, 288] width 367 height 15
type input "$0.00"
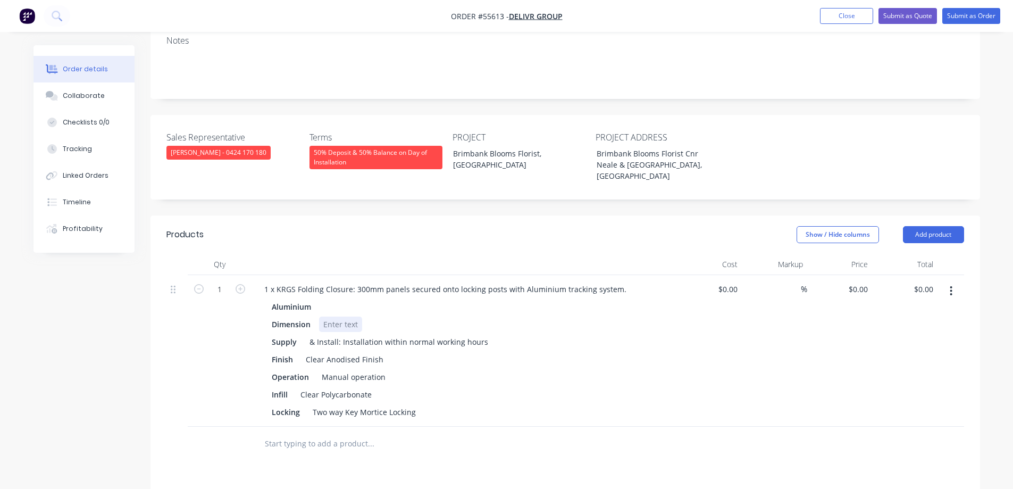
click at [346, 316] on div at bounding box center [340, 323] width 43 height 15
type input "$0.00"
type input "$11,330.00"
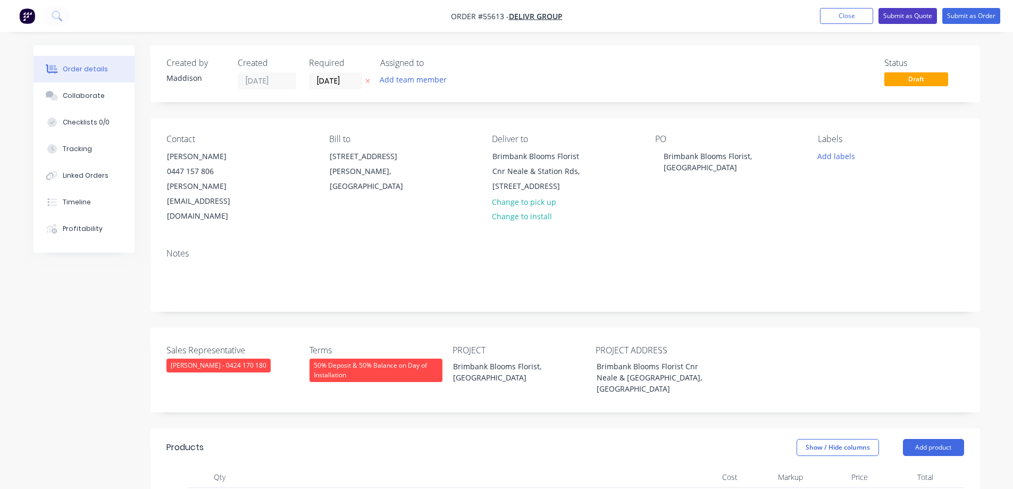
type input "$11,330.00"
click at [893, 18] on button "Submit as Quote" at bounding box center [908, 16] width 59 height 16
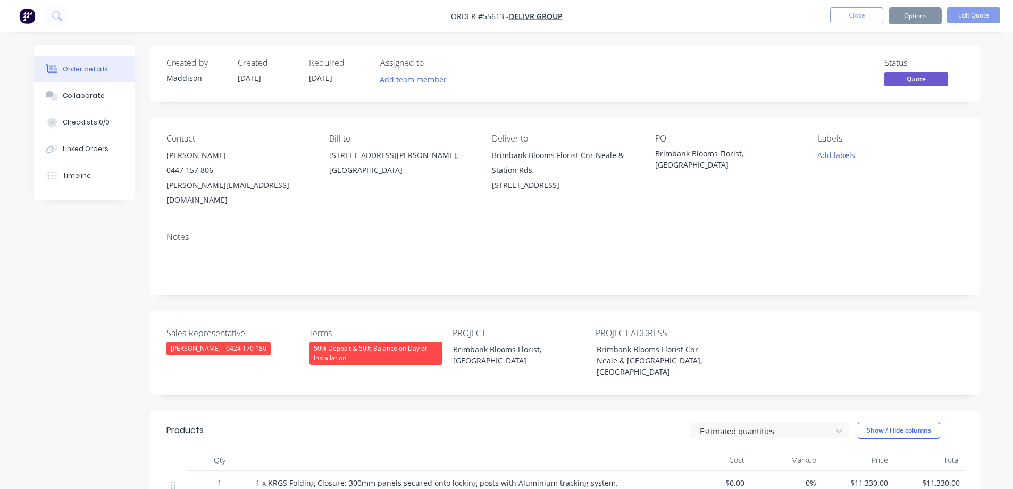
click at [912, 18] on button "Options" at bounding box center [915, 15] width 53 height 17
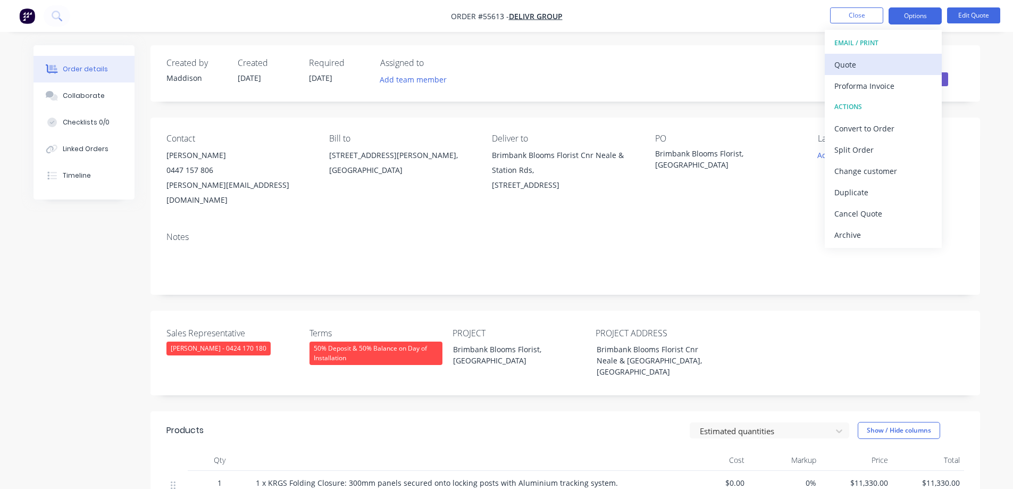
click at [899, 59] on div "Quote" at bounding box center [883, 64] width 98 height 15
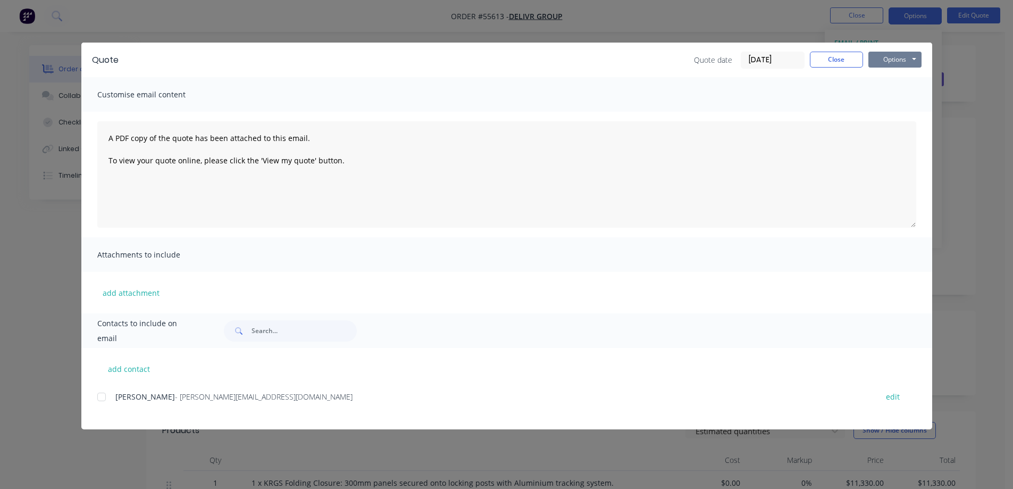
click at [899, 61] on button "Options" at bounding box center [894, 60] width 53 height 16
click at [899, 101] on button "Print" at bounding box center [902, 96] width 68 height 18
click at [502, 13] on div "Quote Quote date [DATE] Close Options Preview Print Email Customise email conte…" at bounding box center [506, 244] width 1013 height 489
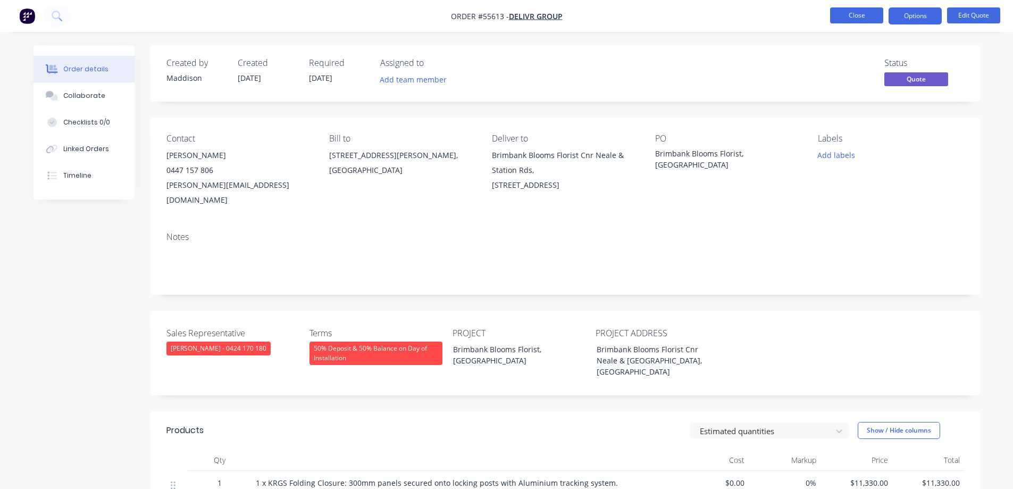
click at [862, 18] on button "Close" at bounding box center [856, 15] width 53 height 16
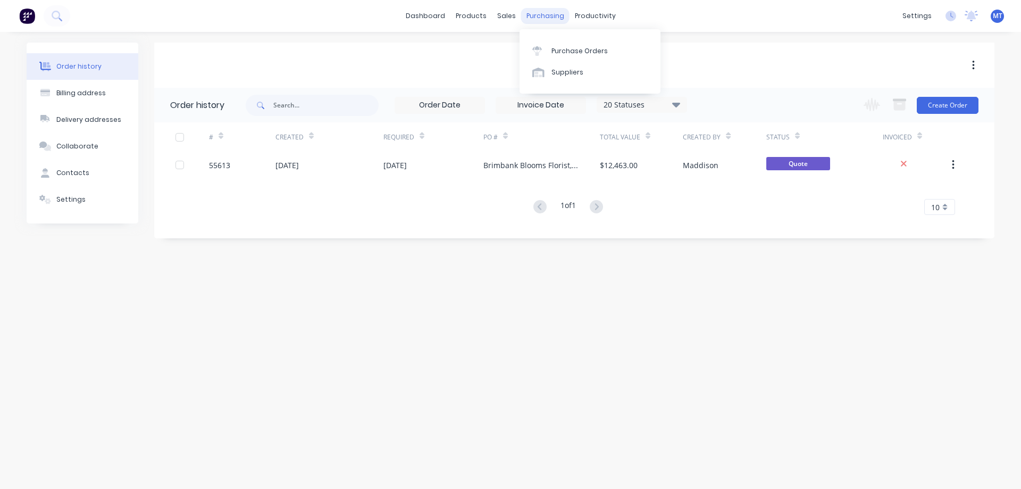
click at [521, 15] on div "purchasing" at bounding box center [545, 16] width 48 height 16
click at [534, 68] on div "Customers" at bounding box center [543, 73] width 38 height 10
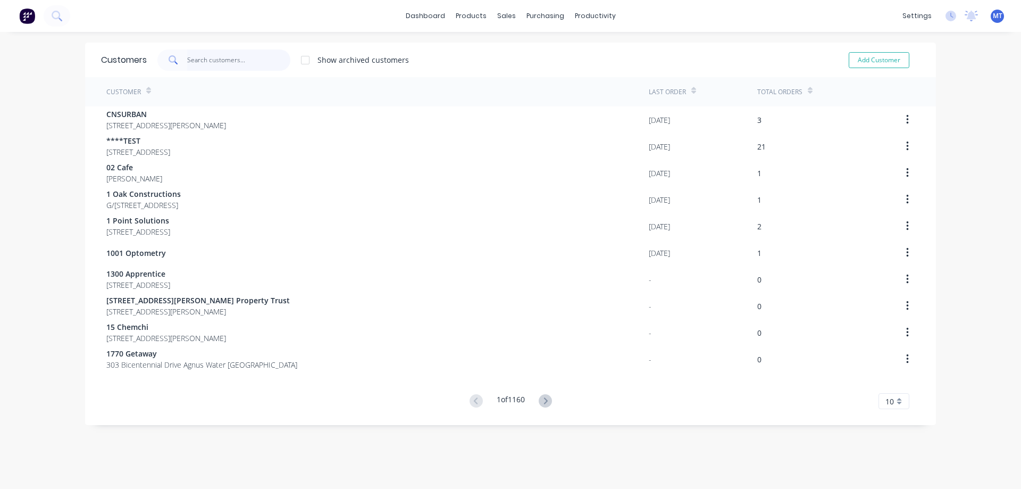
click at [224, 65] on input "text" at bounding box center [239, 59] width 104 height 21
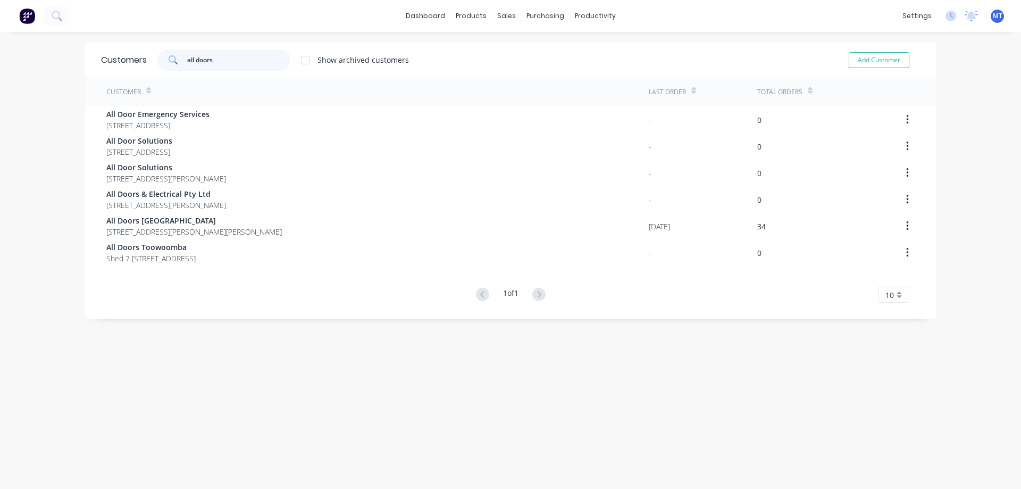
click at [227, 62] on input "all doors" at bounding box center [239, 59] width 104 height 21
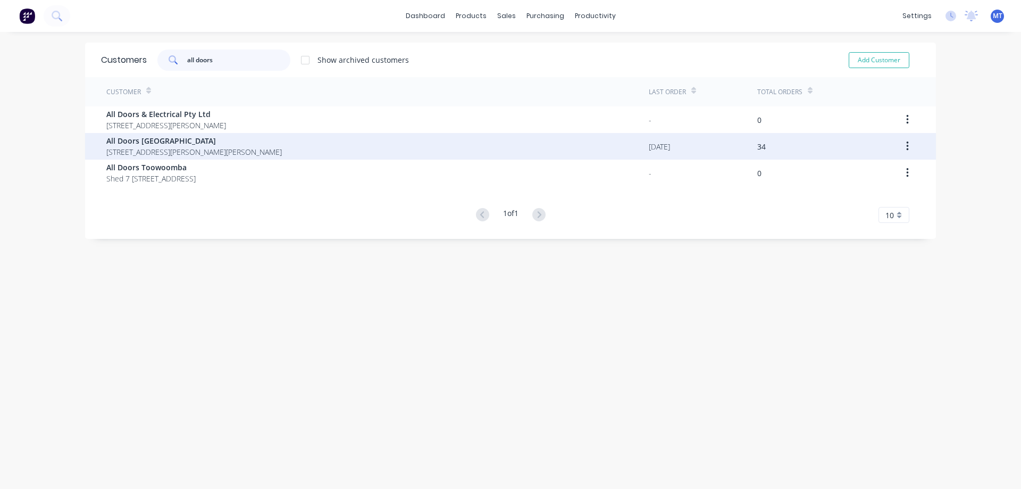
type input "all doors"
click at [182, 141] on span "All Doors [GEOGRAPHIC_DATA]" at bounding box center [194, 140] width 176 height 11
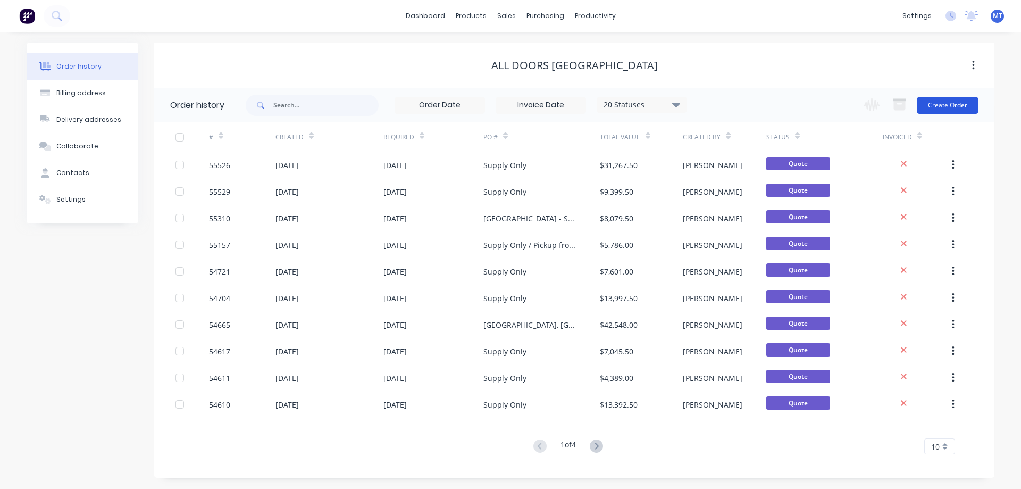
click at [961, 97] on button "Create Order" at bounding box center [948, 105] width 62 height 17
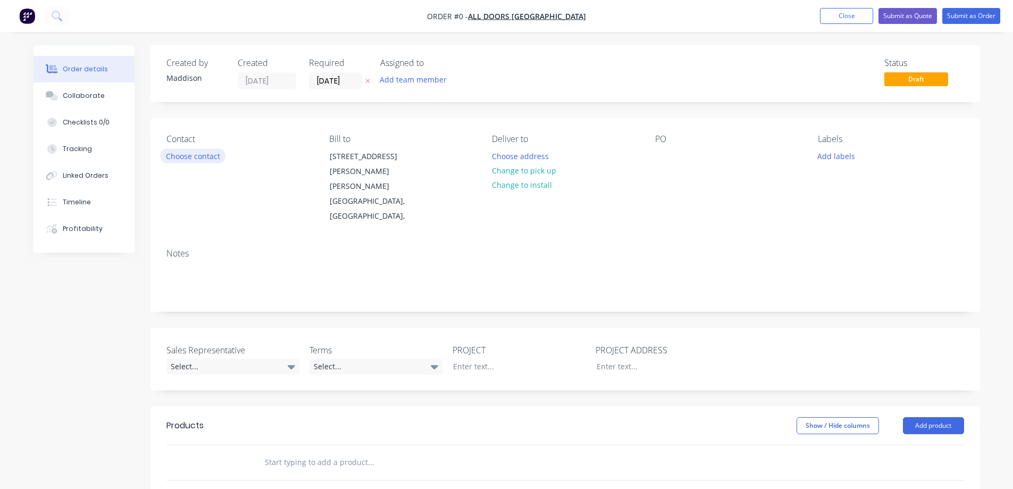
click at [209, 153] on button "Choose contact" at bounding box center [192, 155] width 65 height 14
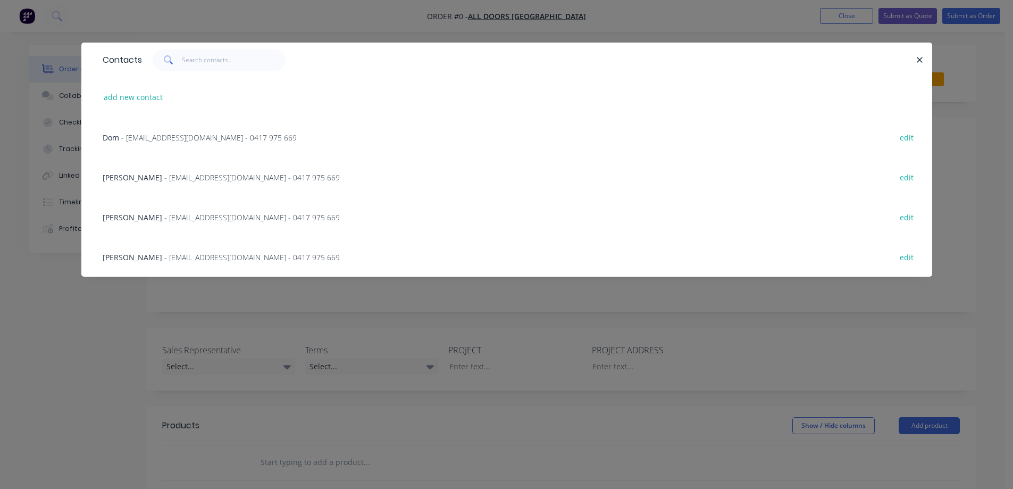
click at [149, 138] on span "- [EMAIL_ADDRESS][DOMAIN_NAME] - 0417 975 669" at bounding box center [209, 137] width 176 height 10
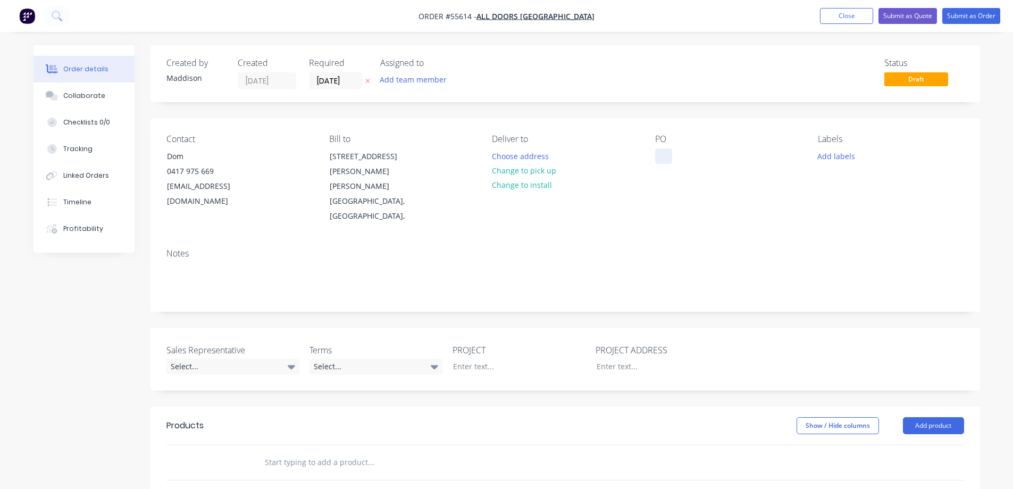
click at [663, 156] on div at bounding box center [663, 155] width 17 height 15
click at [246, 358] on div "Select..." at bounding box center [232, 366] width 133 height 16
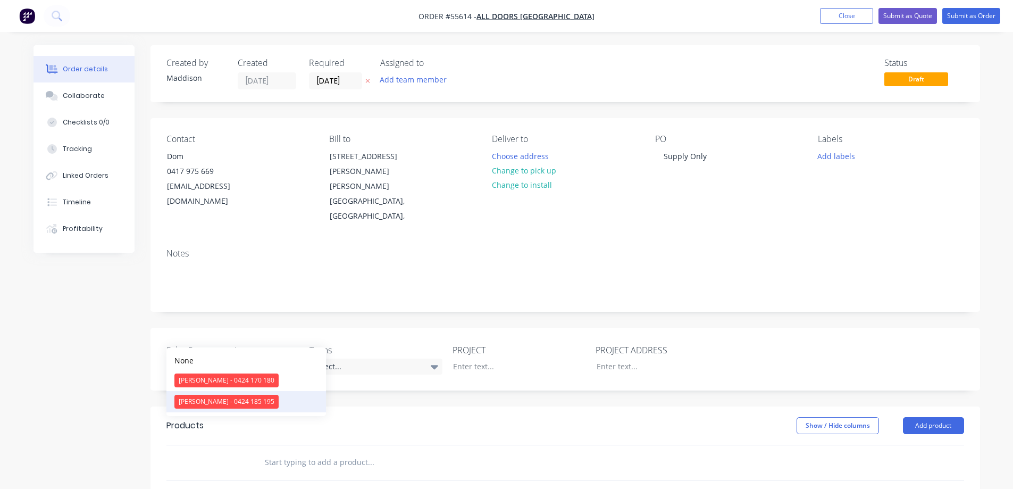
click at [227, 403] on div "[PERSON_NAME] - 0424 185 195" at bounding box center [226, 402] width 104 height 14
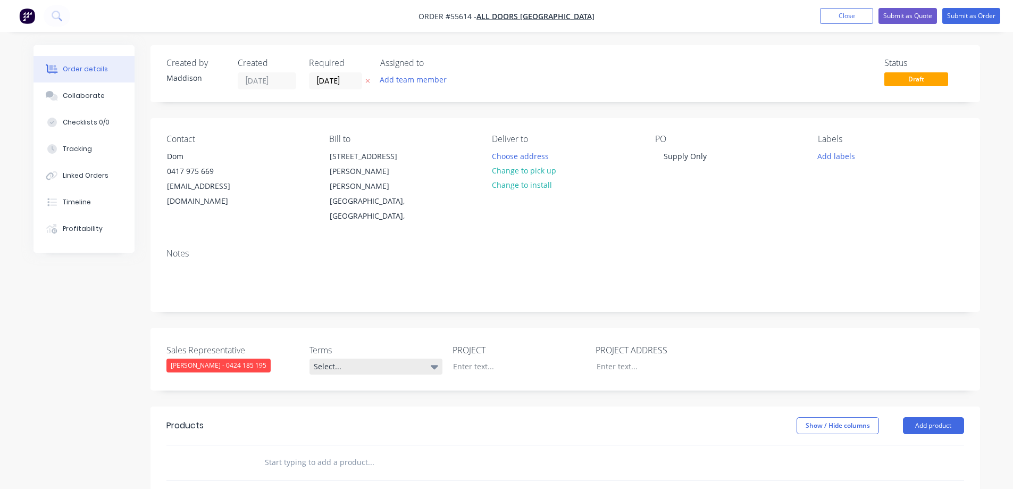
click at [349, 358] on div "Select..." at bounding box center [376, 366] width 133 height 16
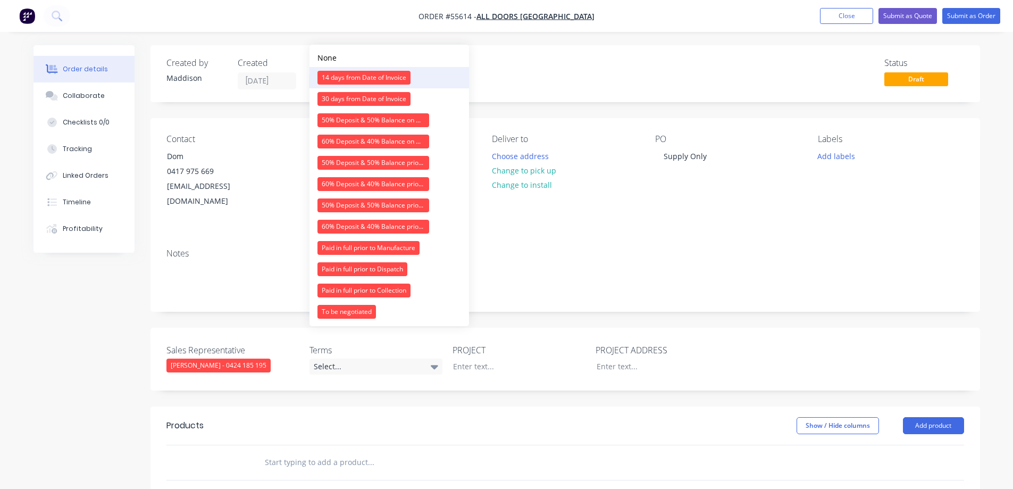
click at [349, 82] on div "14 days from Date of Invoice" at bounding box center [364, 78] width 93 height 14
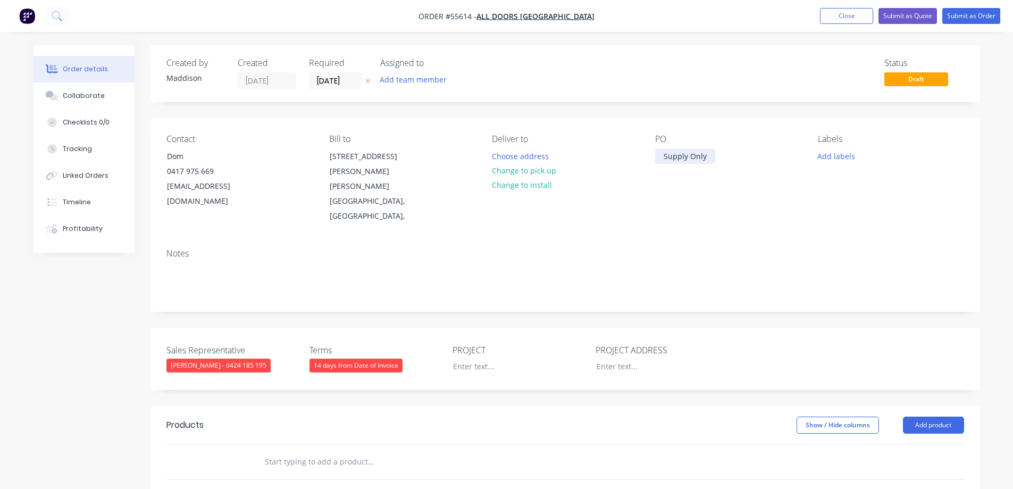
click at [712, 158] on div "Supply Only" at bounding box center [685, 155] width 60 height 15
drag, startPoint x: 736, startPoint y: 164, endPoint x: 512, endPoint y: 146, distance: 224.1
click at [512, 146] on div "Contact Dom [PHONE_NUMBER] [EMAIL_ADDRESS][DOMAIN_NAME] Bill to [STREET_ADDRESS…" at bounding box center [566, 179] width 830 height 122
copy div "Supply Only - Collect from [GEOGRAPHIC_DATA] [GEOGRAPHIC_DATA]"
click at [611, 358] on div at bounding box center [654, 365] width 133 height 15
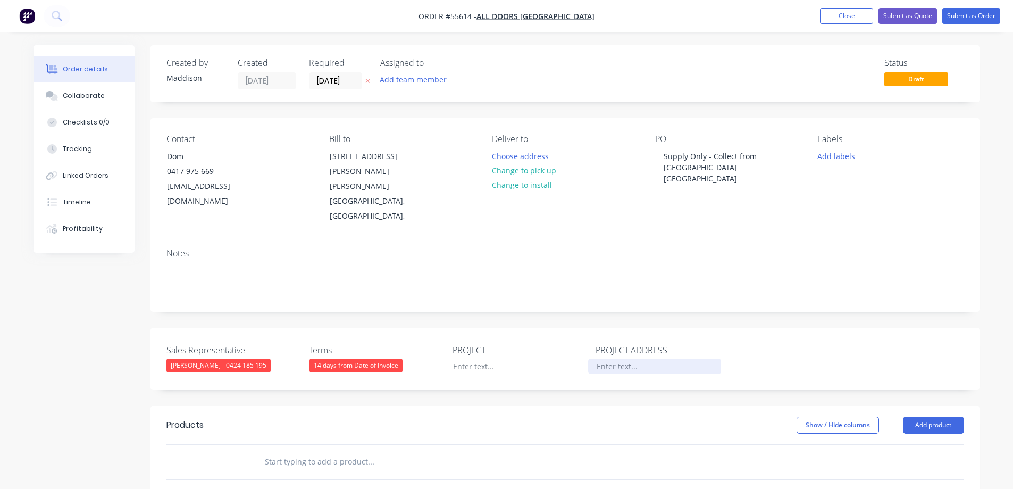
paste div
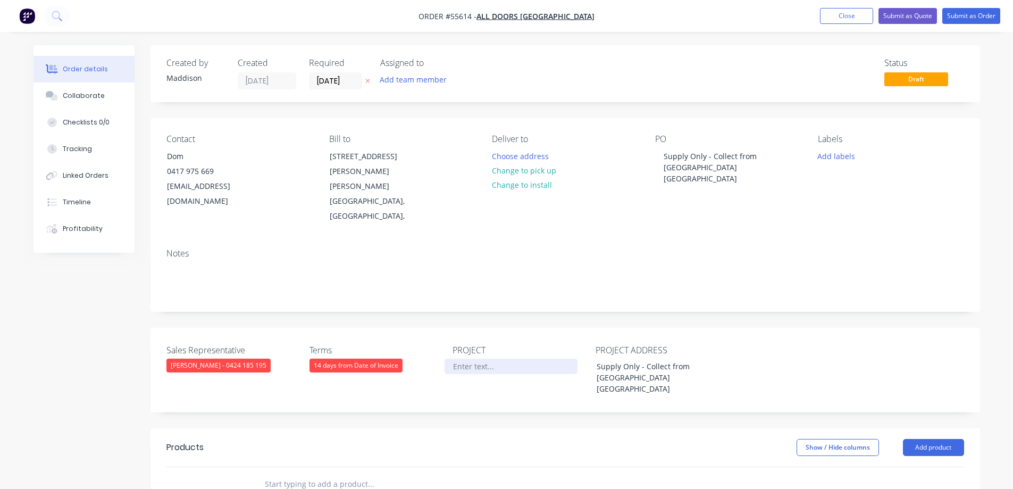
click at [466, 358] on div at bounding box center [511, 365] width 133 height 15
paste div
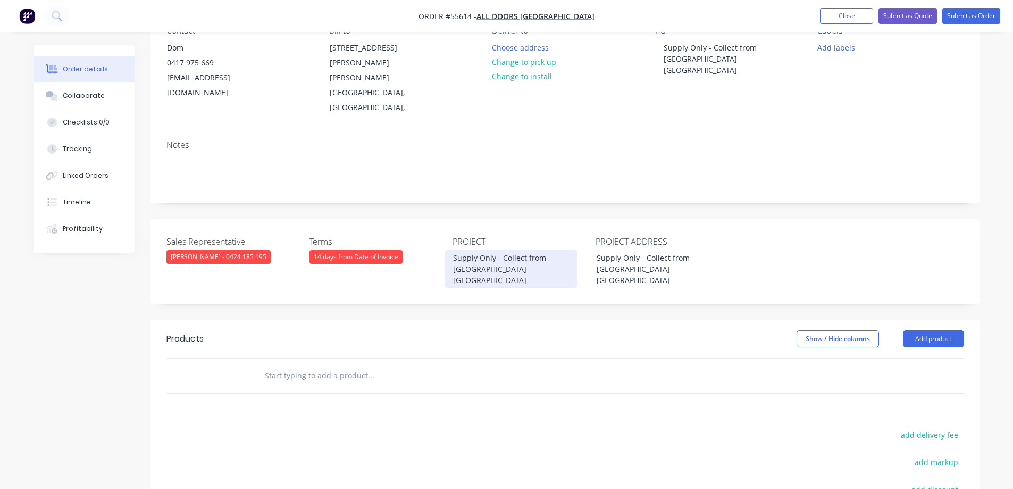
scroll to position [213, 0]
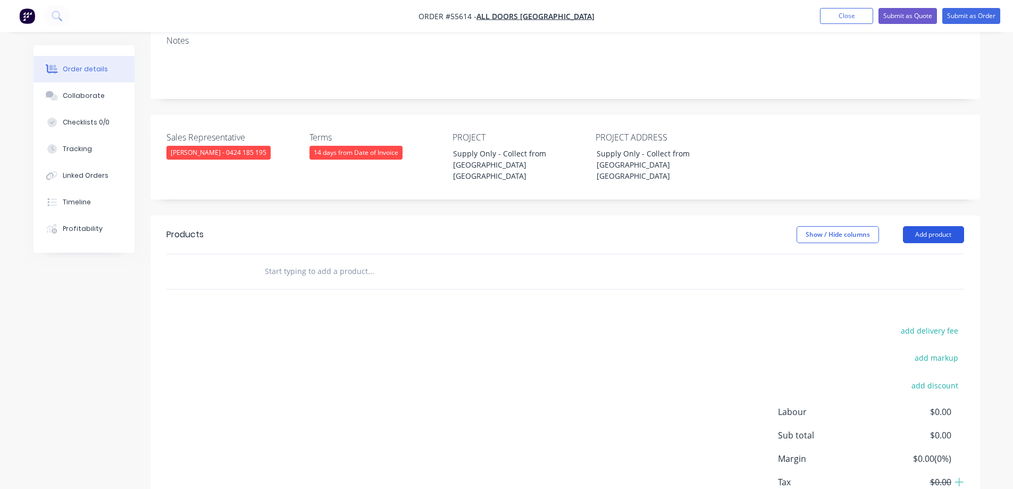
click at [928, 226] on button "Add product" at bounding box center [933, 234] width 61 height 17
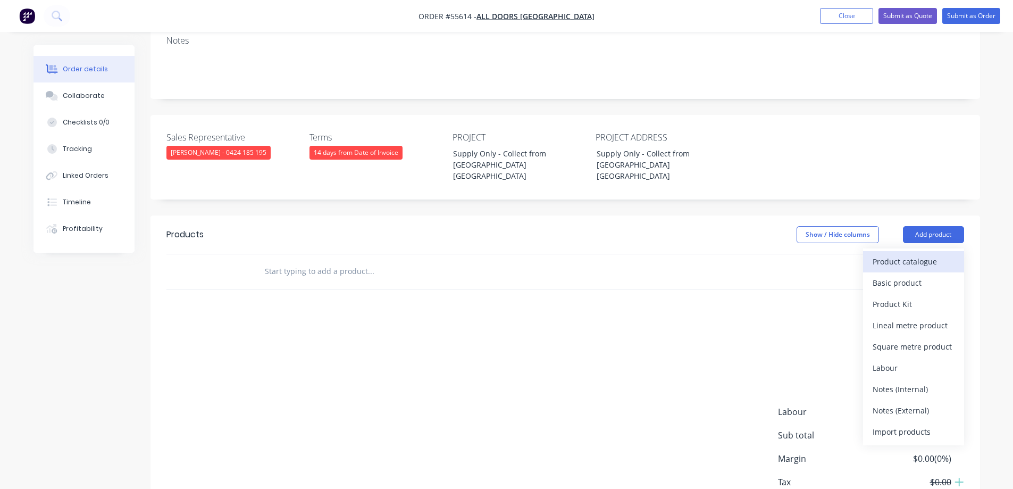
click at [908, 254] on div "Product catalogue" at bounding box center [914, 261] width 82 height 15
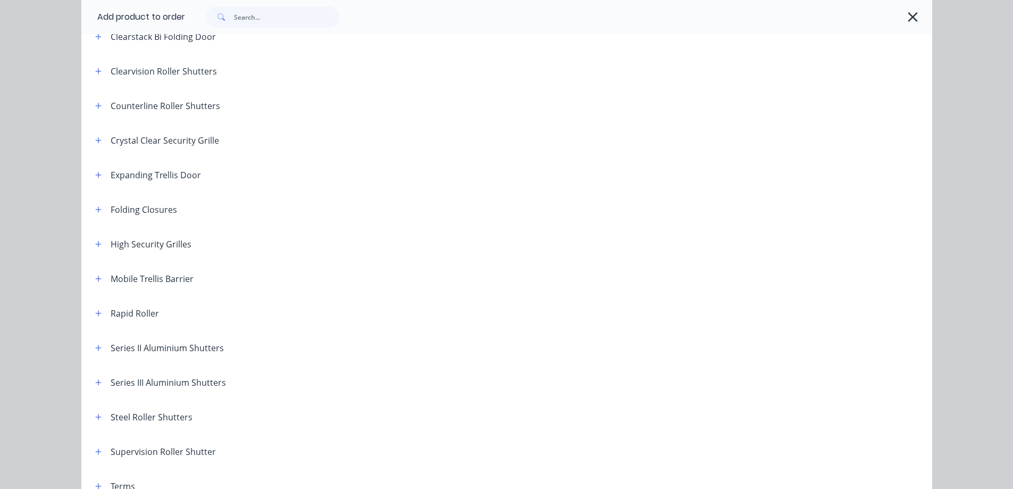
scroll to position [266, 0]
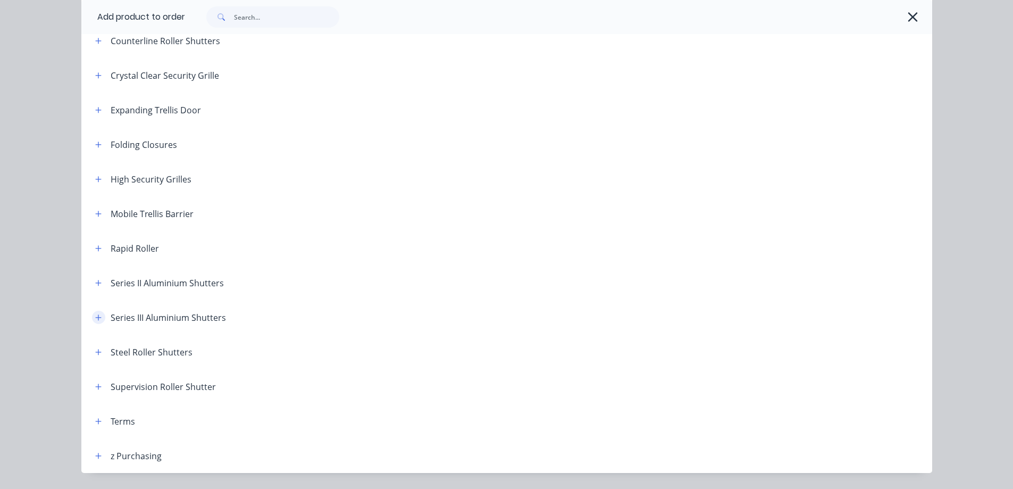
click at [92, 316] on button "button" at bounding box center [98, 317] width 13 height 13
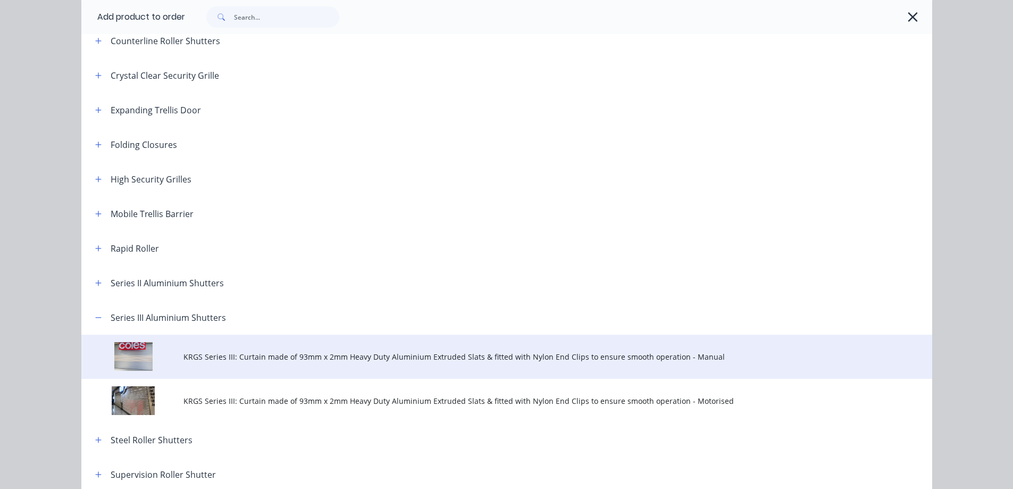
click at [272, 357] on span "KRGS Series III: Curtain made of 93mm x 2mm Heavy Duty Aluminium Extruded Slats…" at bounding box center [482, 356] width 599 height 11
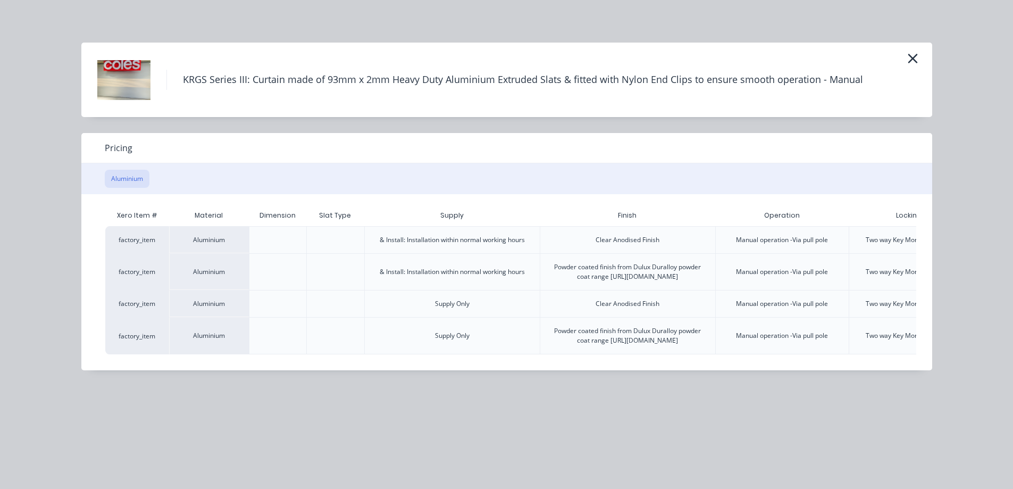
scroll to position [0, 110]
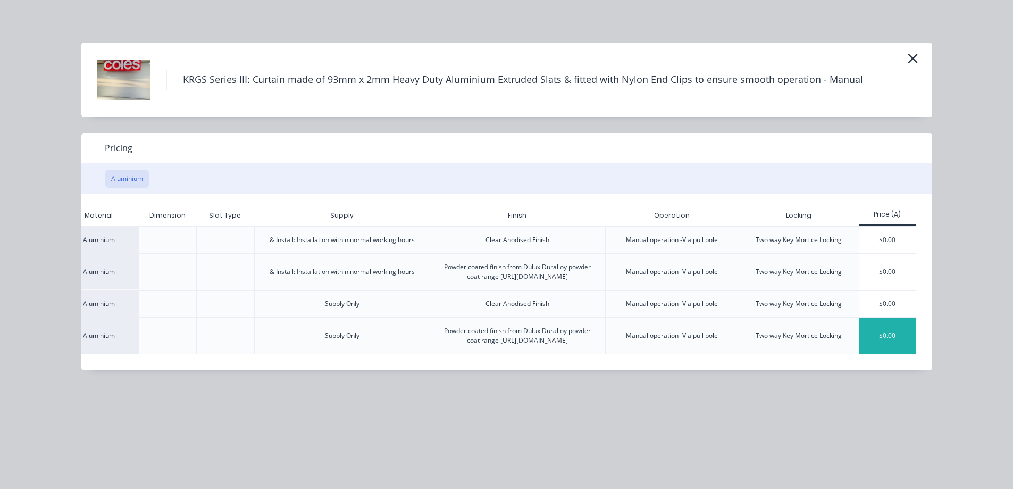
click at [893, 345] on div "$0.00" at bounding box center [887, 336] width 57 height 36
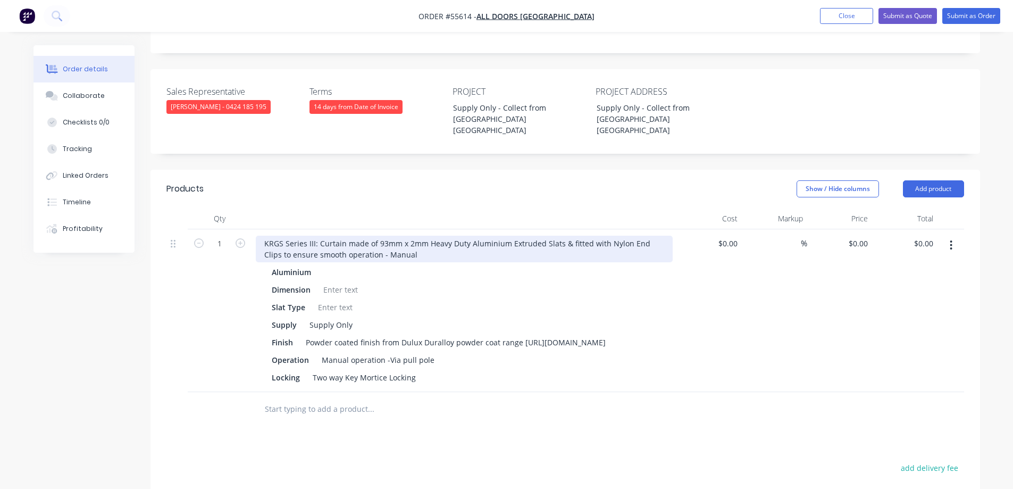
click at [258, 236] on div "KRGS Series III: Curtain made of 93mm x 2mm Heavy Duty Aluminium Extruded Slats…" at bounding box center [464, 249] width 417 height 27
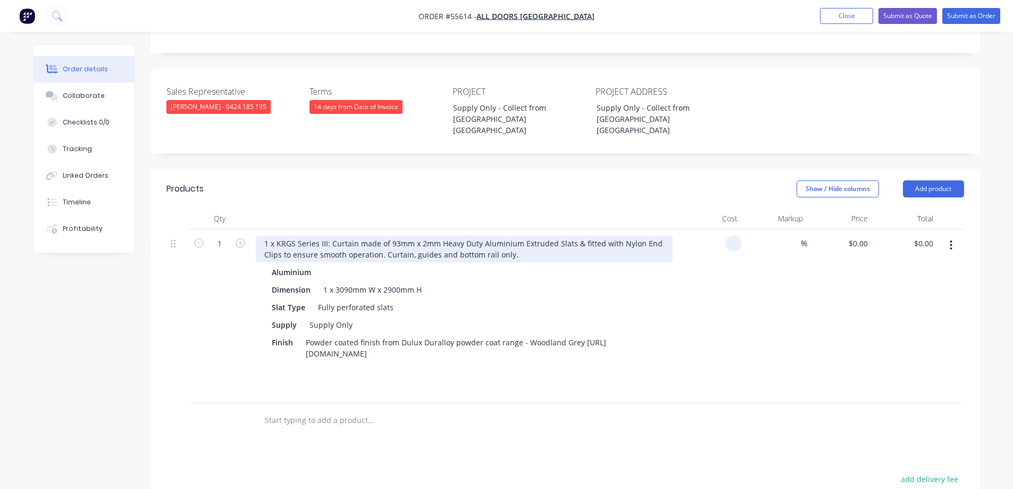
type input "$0.00"
type input "$4,195.00"
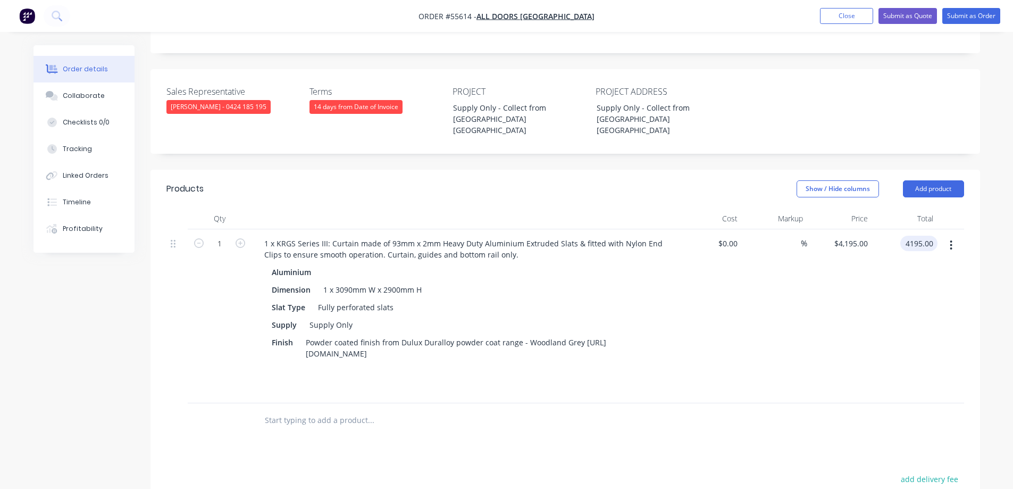
type input "$4,195.00"
click at [665, 420] on div "Products Show / Hide columns Add product Qty Cost Markup Price Total 1 1 x KRGS…" at bounding box center [566, 431] width 830 height 523
click at [896, 16] on button "Submit as Quote" at bounding box center [908, 16] width 59 height 16
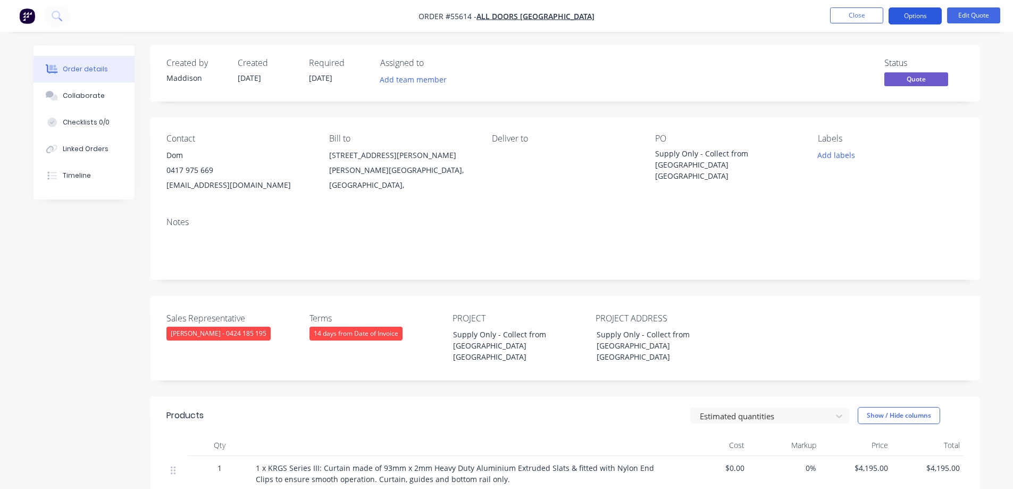
click at [905, 14] on button "Options" at bounding box center [915, 15] width 53 height 17
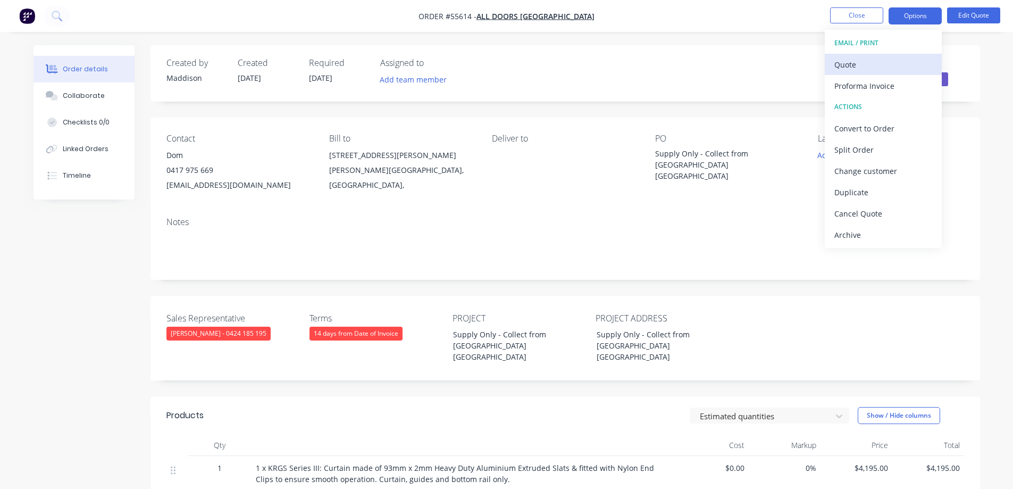
click at [871, 69] on div "Quote" at bounding box center [883, 64] width 98 height 15
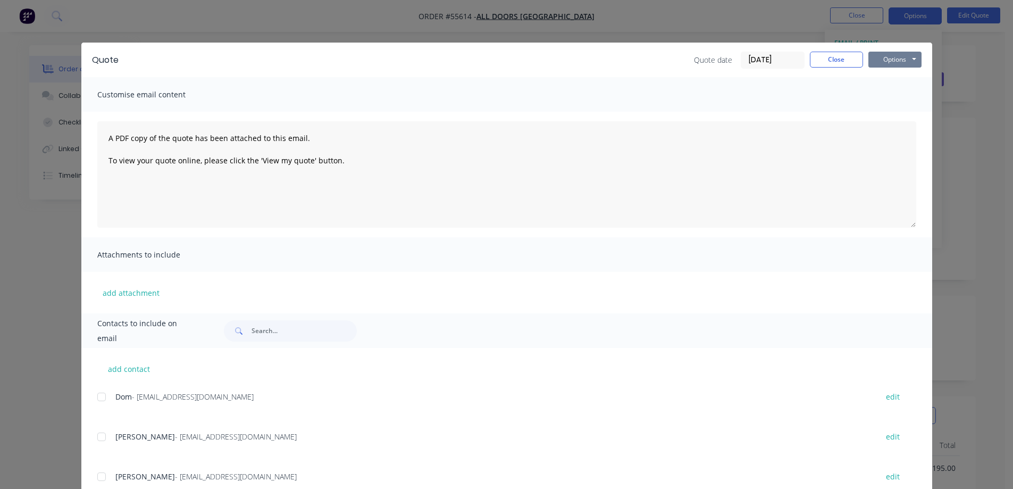
click at [900, 60] on button "Options" at bounding box center [894, 60] width 53 height 16
click at [899, 99] on button "Print" at bounding box center [902, 96] width 68 height 18
click at [507, 21] on div "Quote Quote date [DATE] Close Options Preview Print Email Customise email conte…" at bounding box center [506, 244] width 1013 height 489
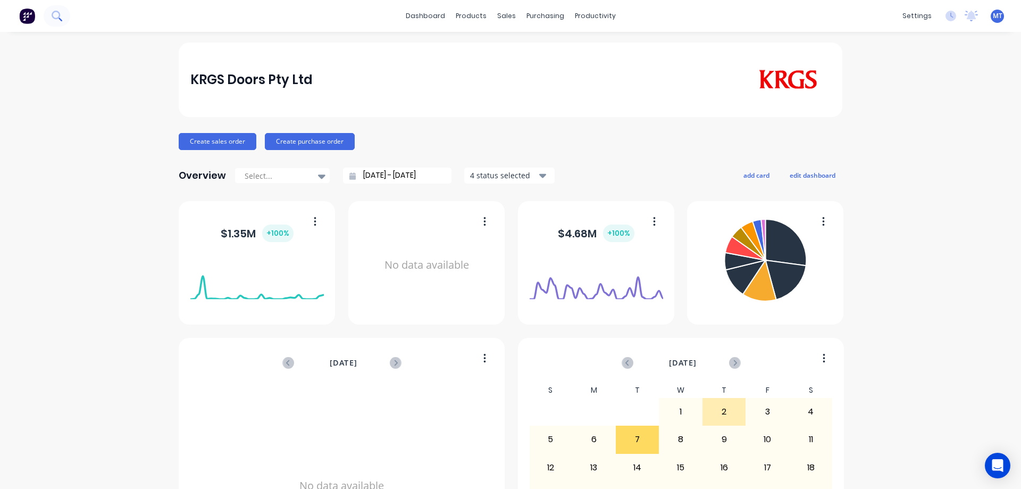
click at [59, 19] on icon at bounding box center [57, 16] width 10 height 10
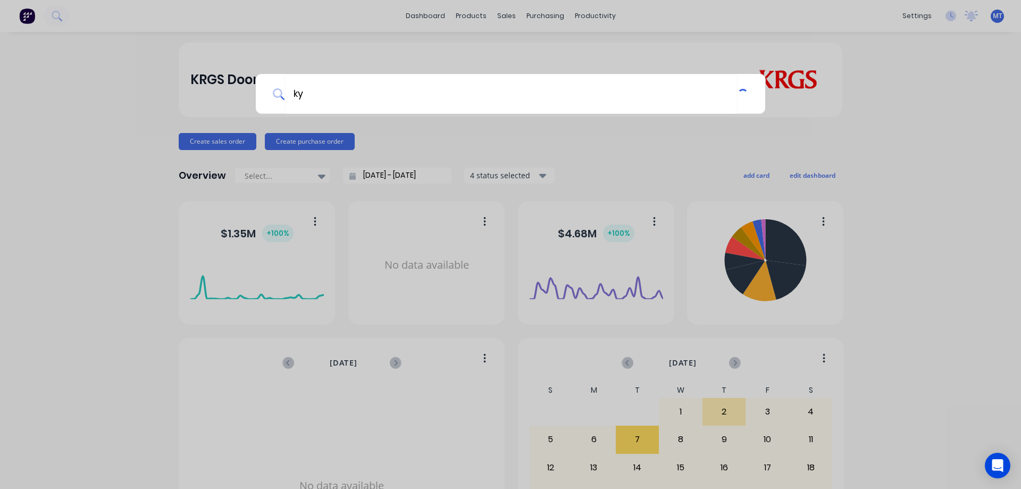
type input "k"
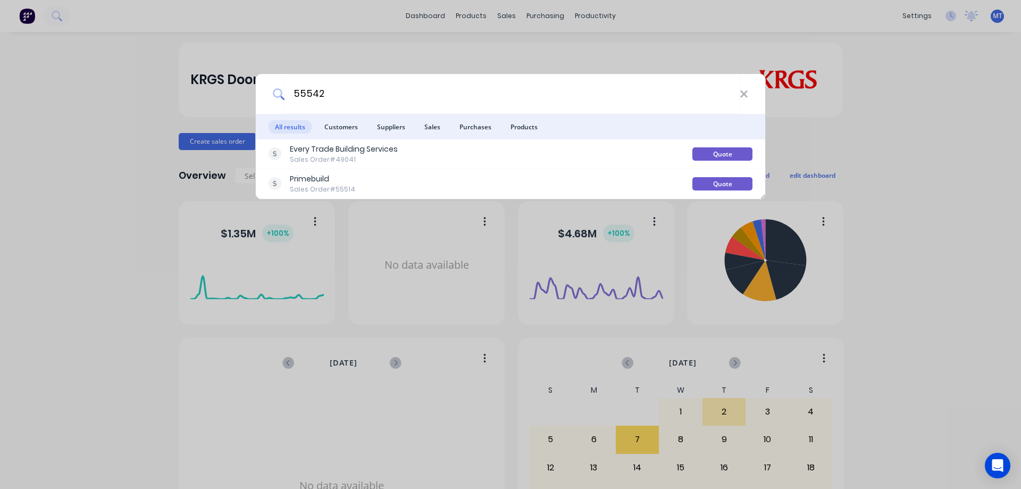
type input "55542"
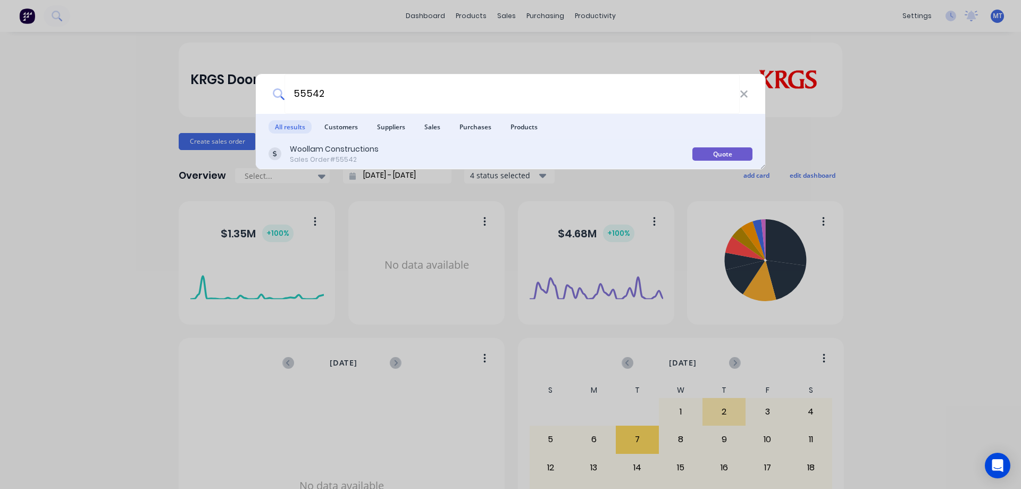
click at [366, 153] on div "Woollam Constructions" at bounding box center [334, 149] width 89 height 11
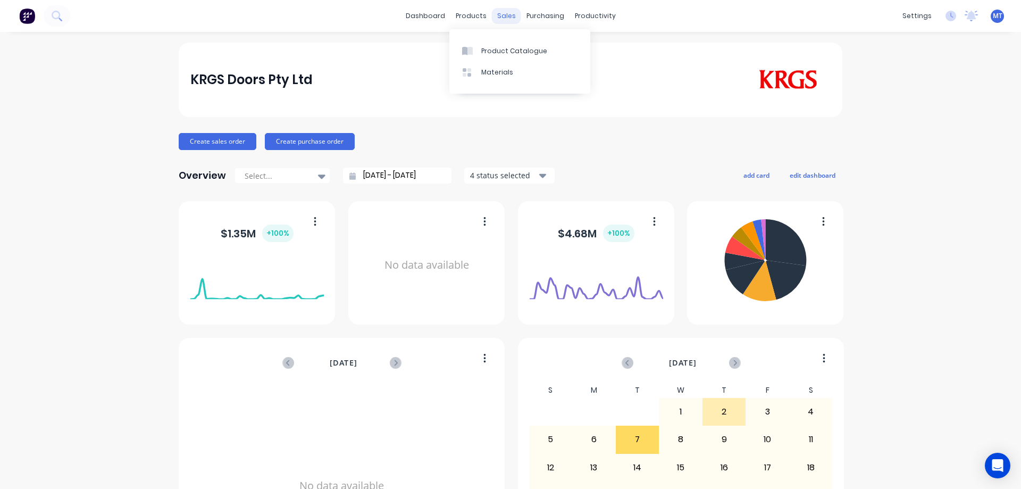
drag, startPoint x: 486, startPoint y: 21, endPoint x: 496, endPoint y: 20, distance: 10.1
click at [489, 21] on div "dashboard products sales purchasing productivity" at bounding box center [510, 16] width 221 height 16
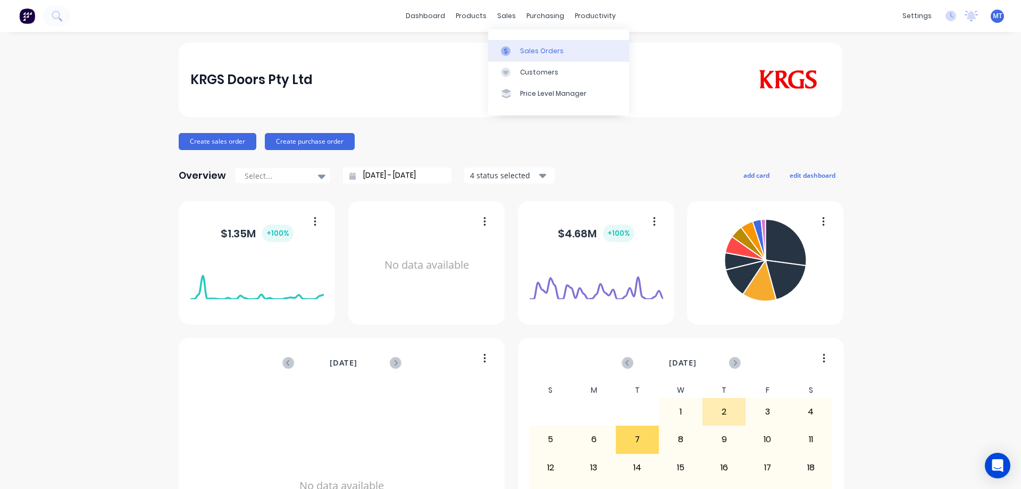
click at [517, 58] on link "Sales Orders" at bounding box center [558, 50] width 141 height 21
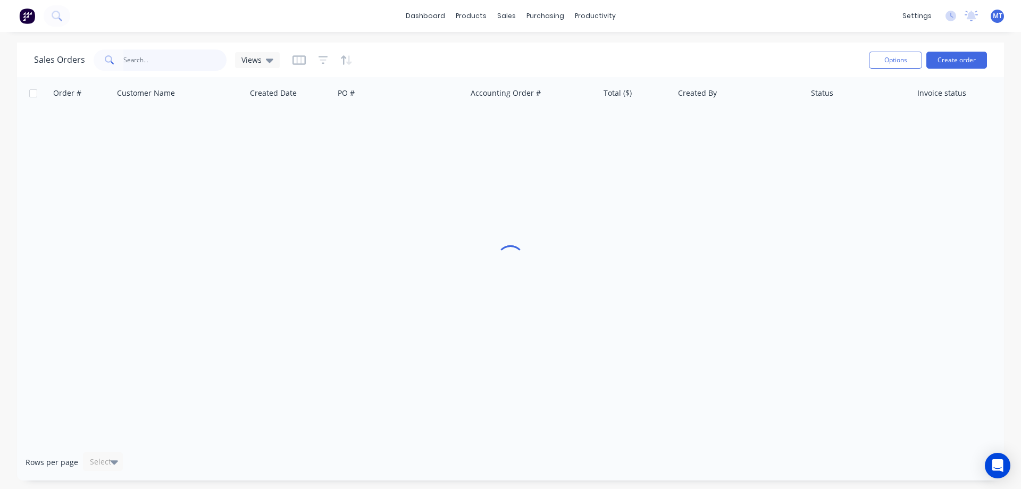
click at [167, 61] on input "text" at bounding box center [175, 59] width 104 height 21
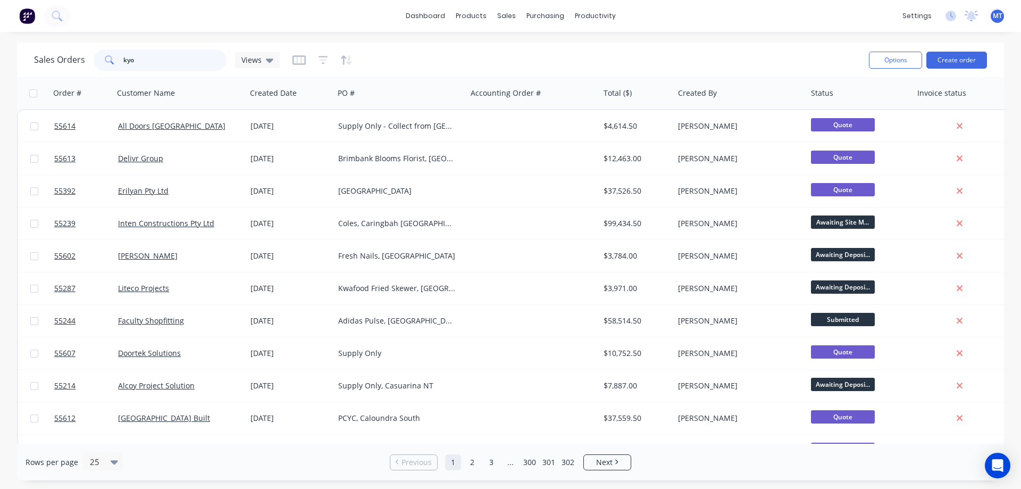
type input "kyog"
